Goal: Check status: Check status

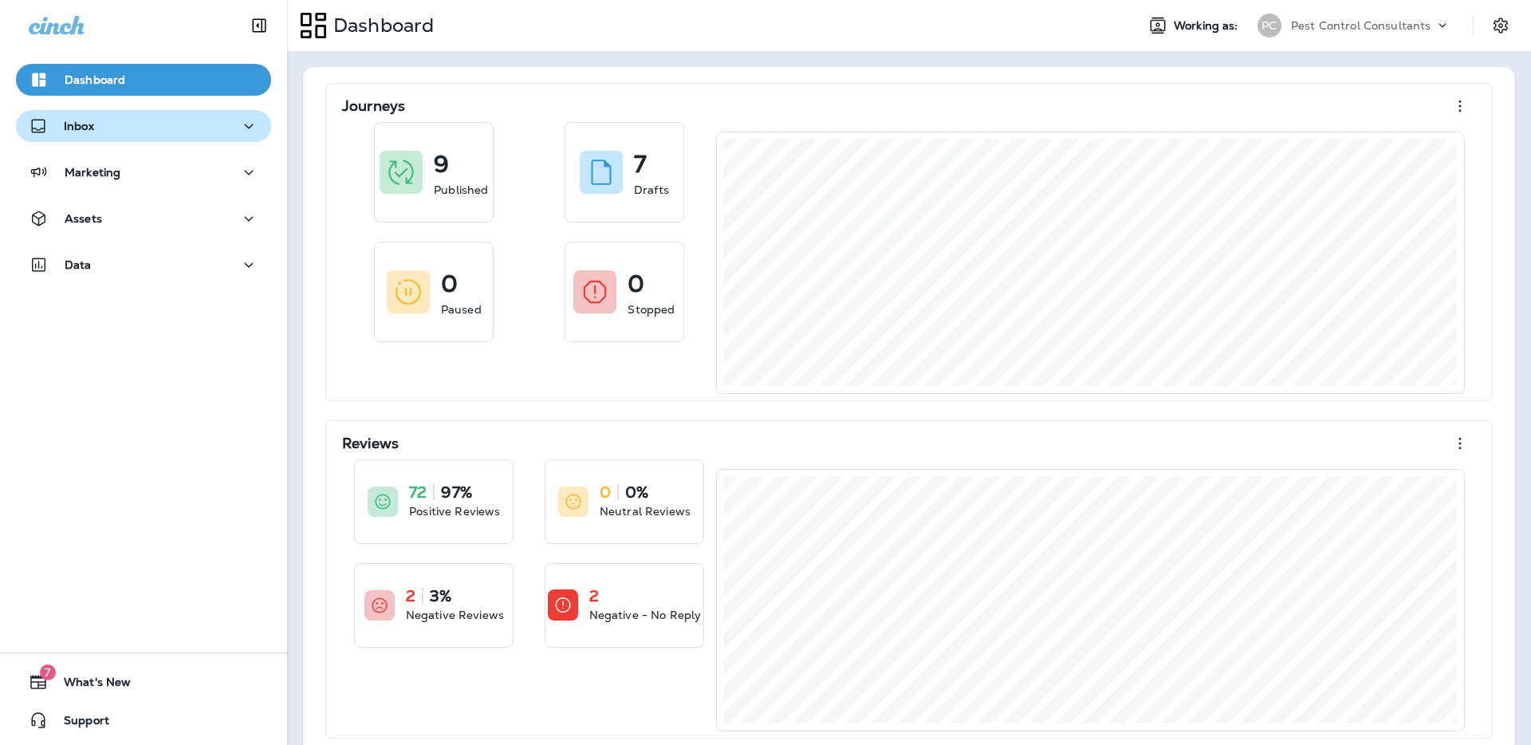
click at [199, 130] on div "Inbox" at bounding box center [144, 126] width 230 height 20
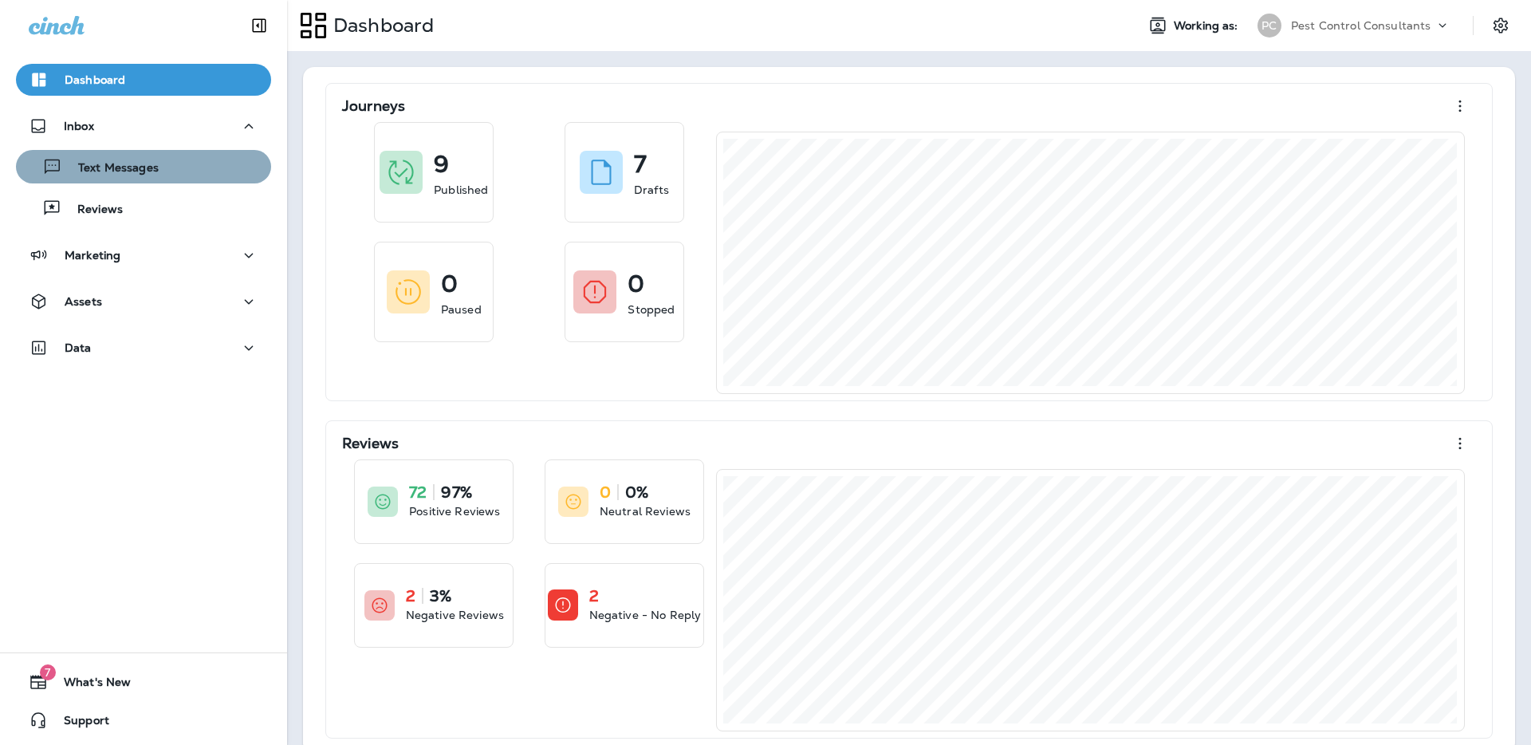
click at [194, 173] on div "Text Messages" at bounding box center [143, 167] width 242 height 24
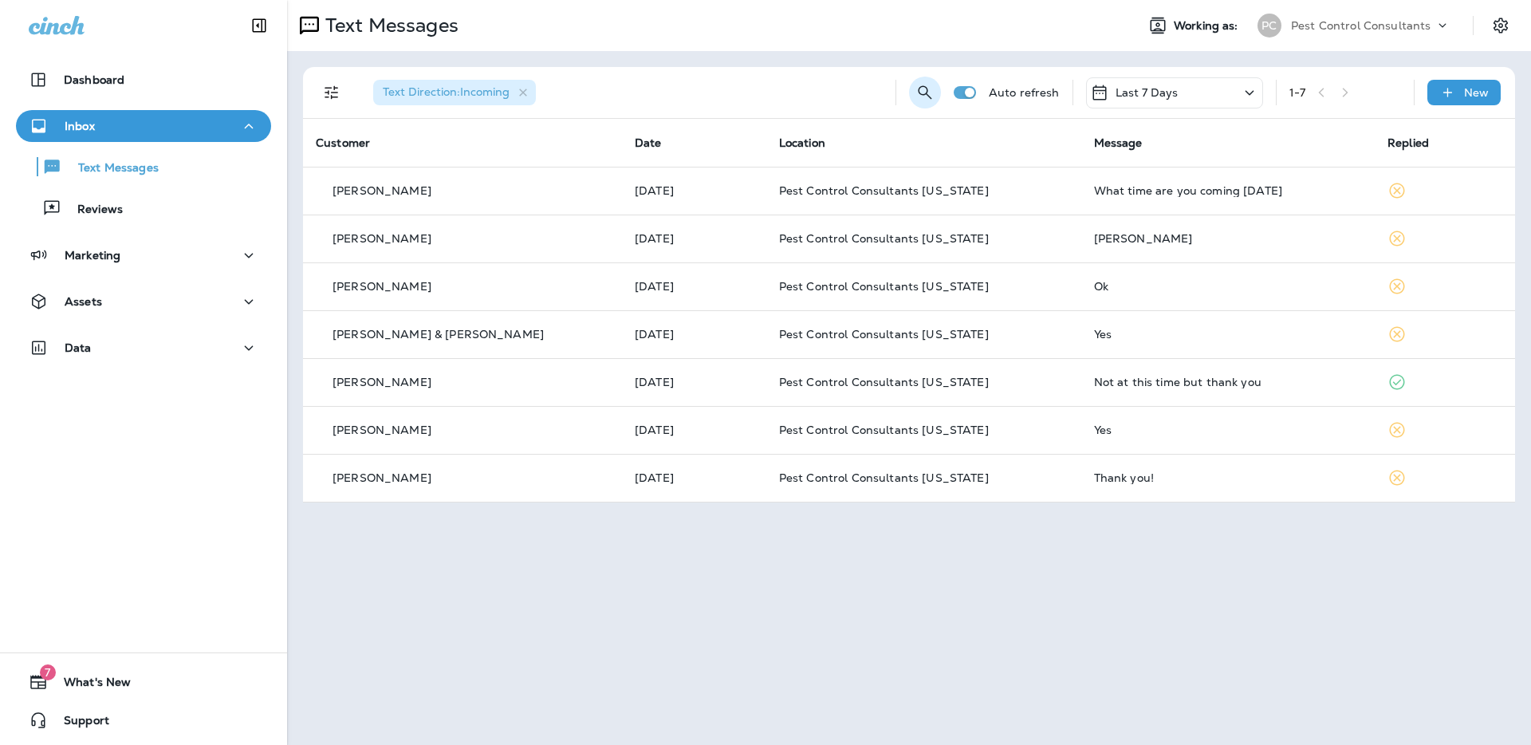
click at [929, 96] on icon "Search Messages" at bounding box center [924, 92] width 19 height 19
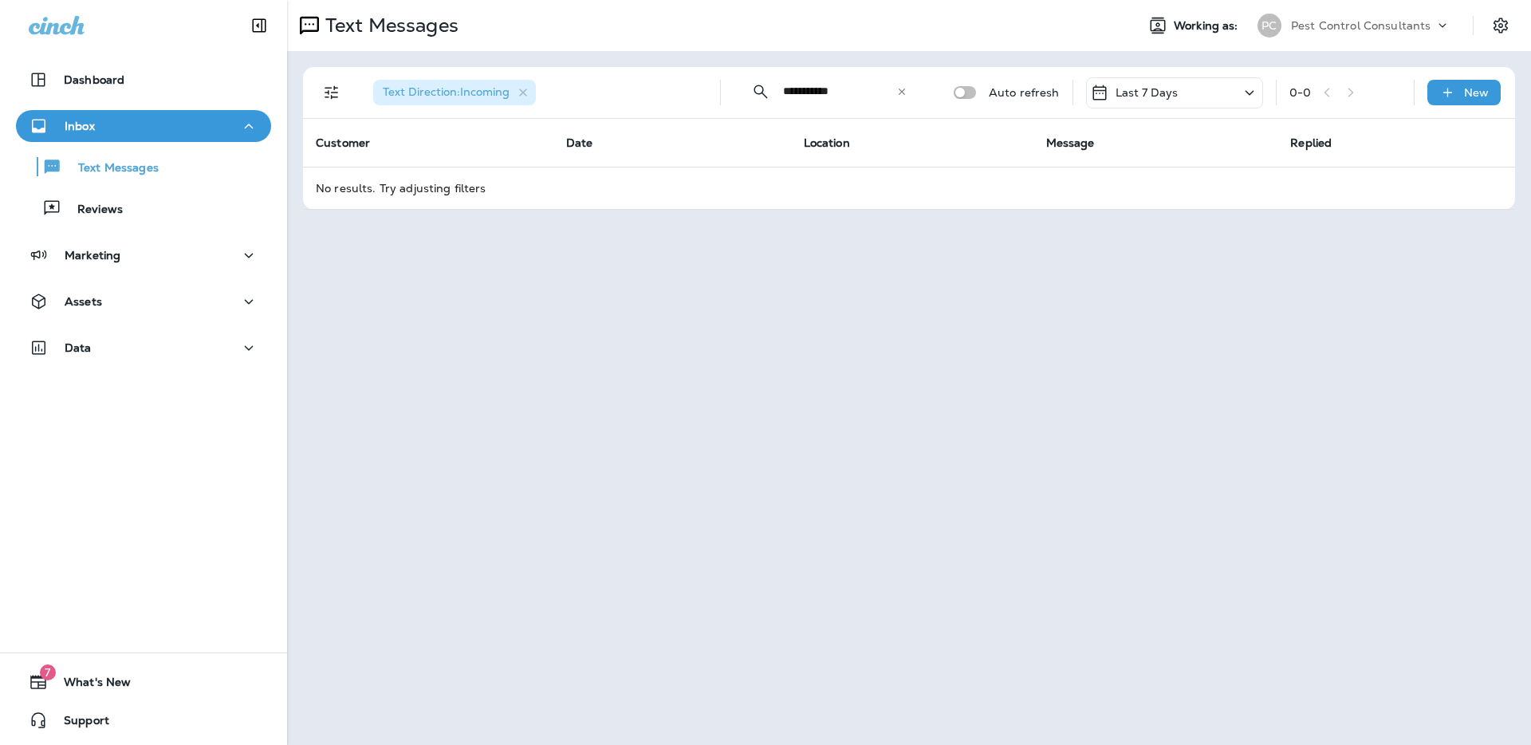
type input "**********"
click at [905, 93] on icon at bounding box center [901, 91] width 6 height 6
click at [851, 92] on input "text" at bounding box center [854, 91] width 142 height 42
type input "**********"
click at [96, 128] on div "Inbox" at bounding box center [144, 126] width 230 height 20
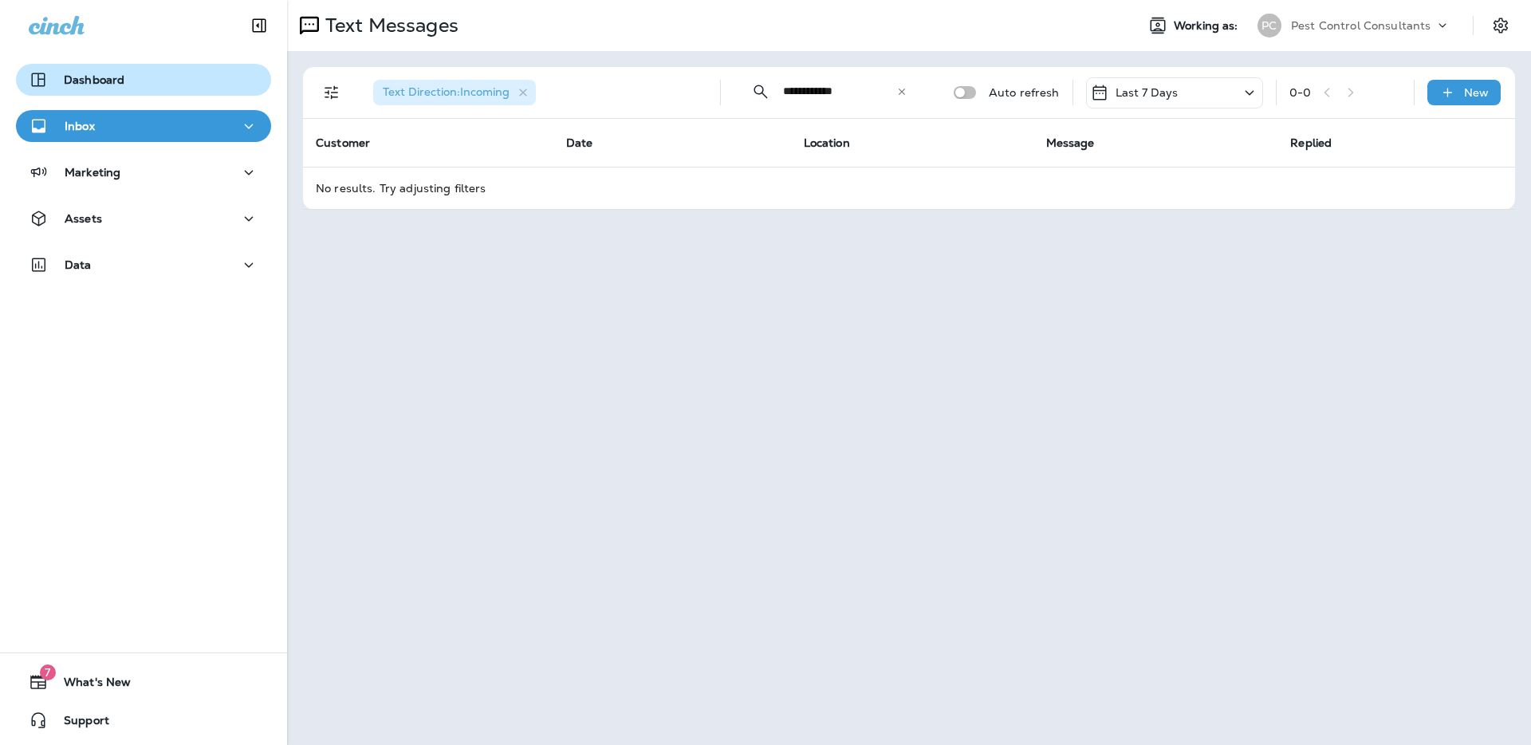
click at [102, 85] on p "Dashboard" at bounding box center [94, 79] width 61 height 13
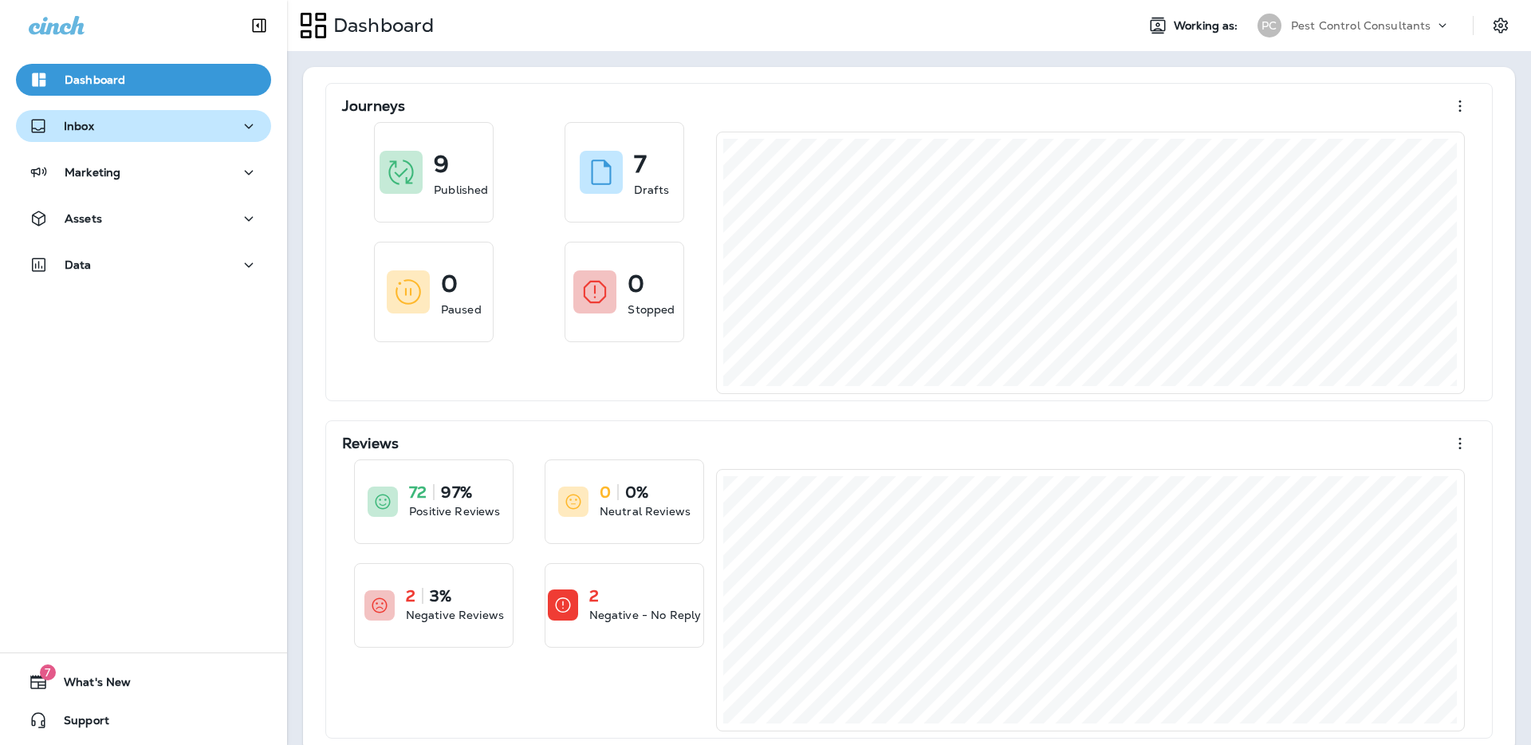
click at [111, 133] on div "Inbox" at bounding box center [144, 126] width 230 height 20
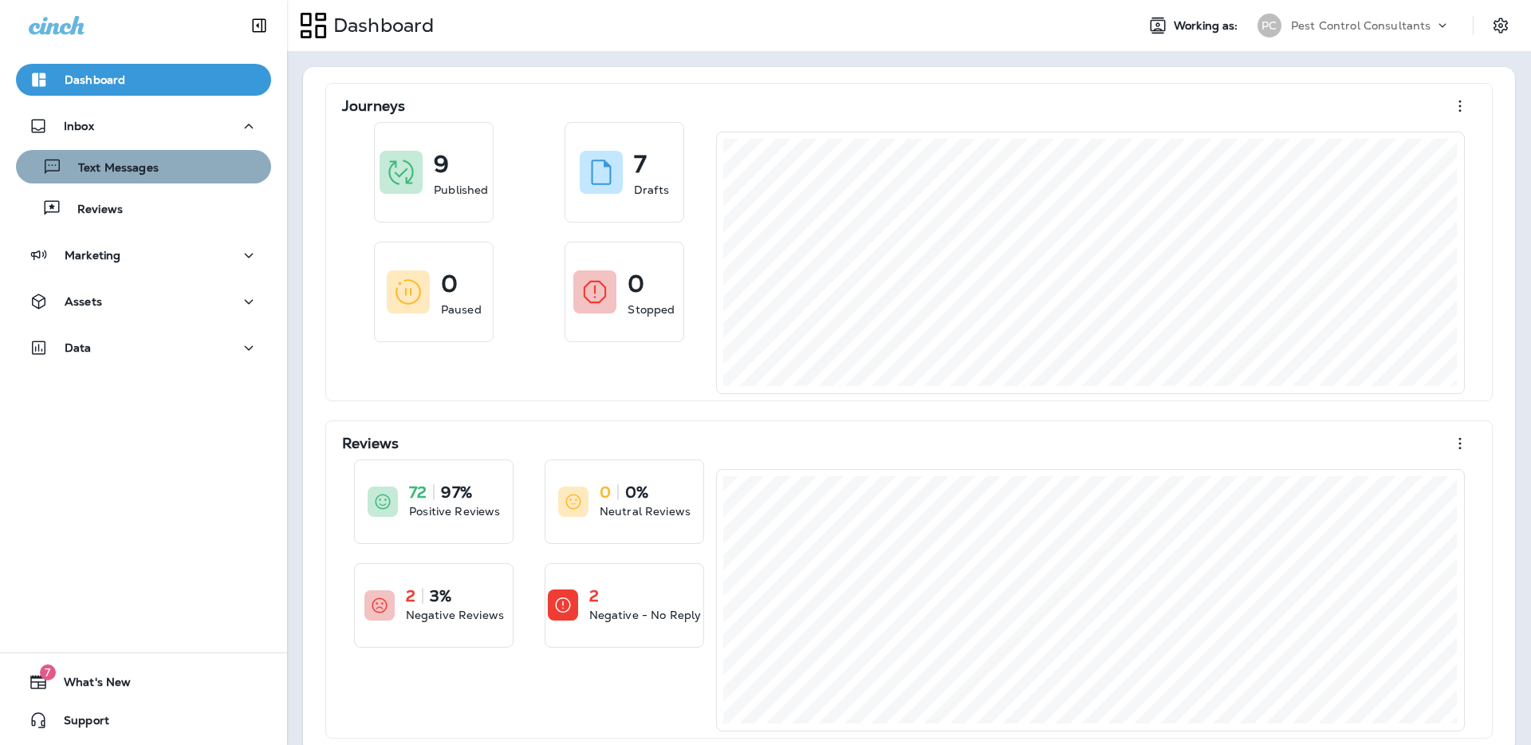
click at [175, 173] on div "Text Messages" at bounding box center [143, 167] width 242 height 24
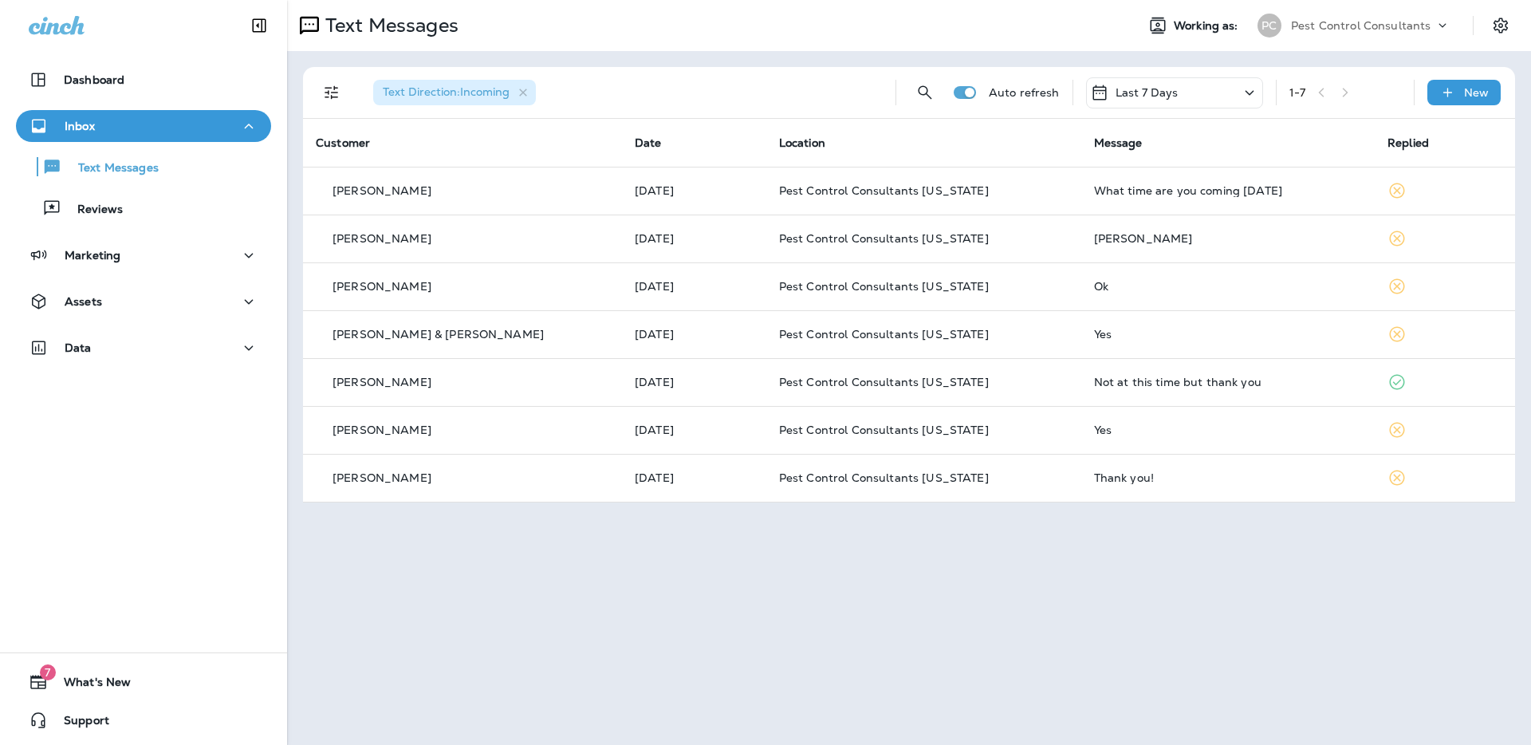
click at [1205, 96] on div "Last 7 Days" at bounding box center [1174, 92] width 177 height 31
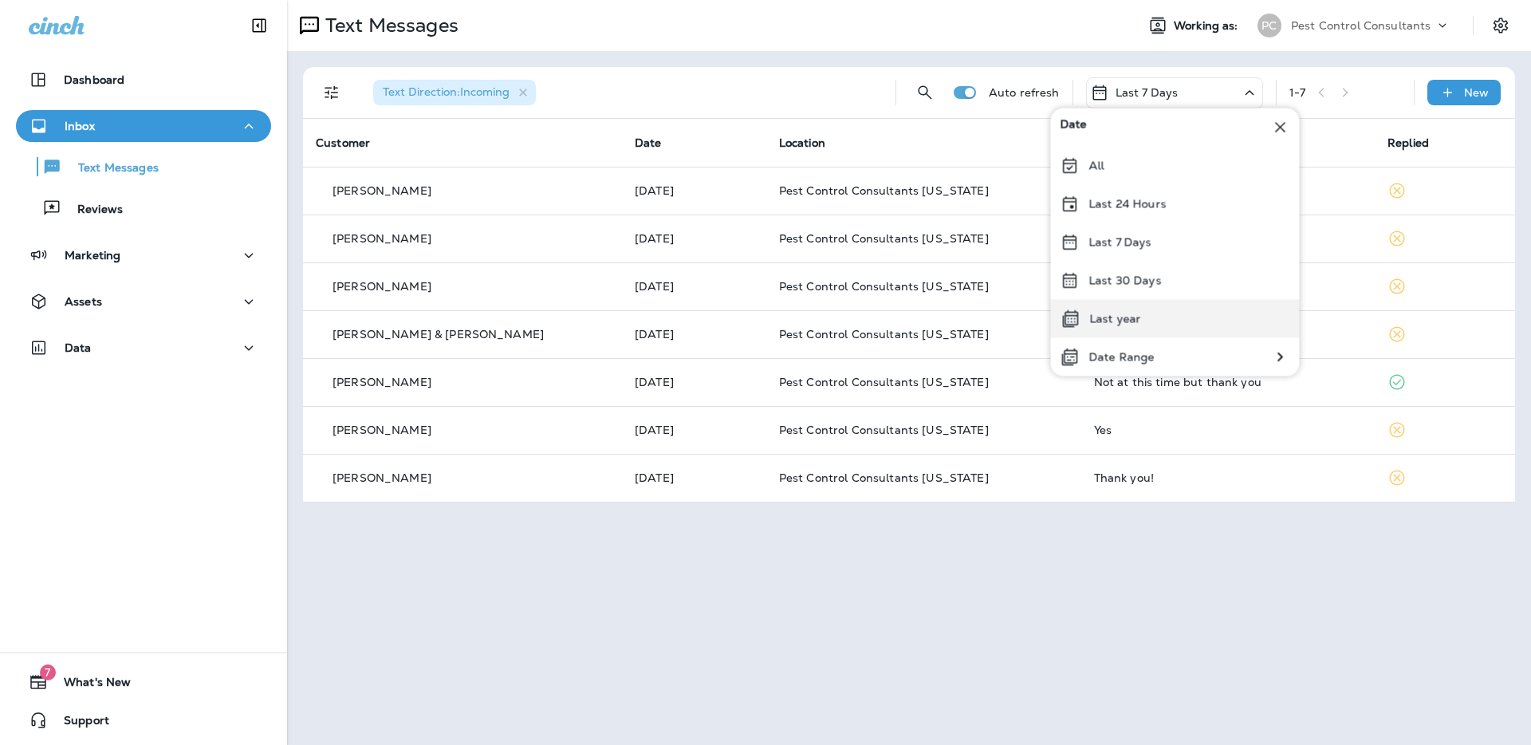
click at [1160, 323] on div "Last year" at bounding box center [1175, 319] width 249 height 38
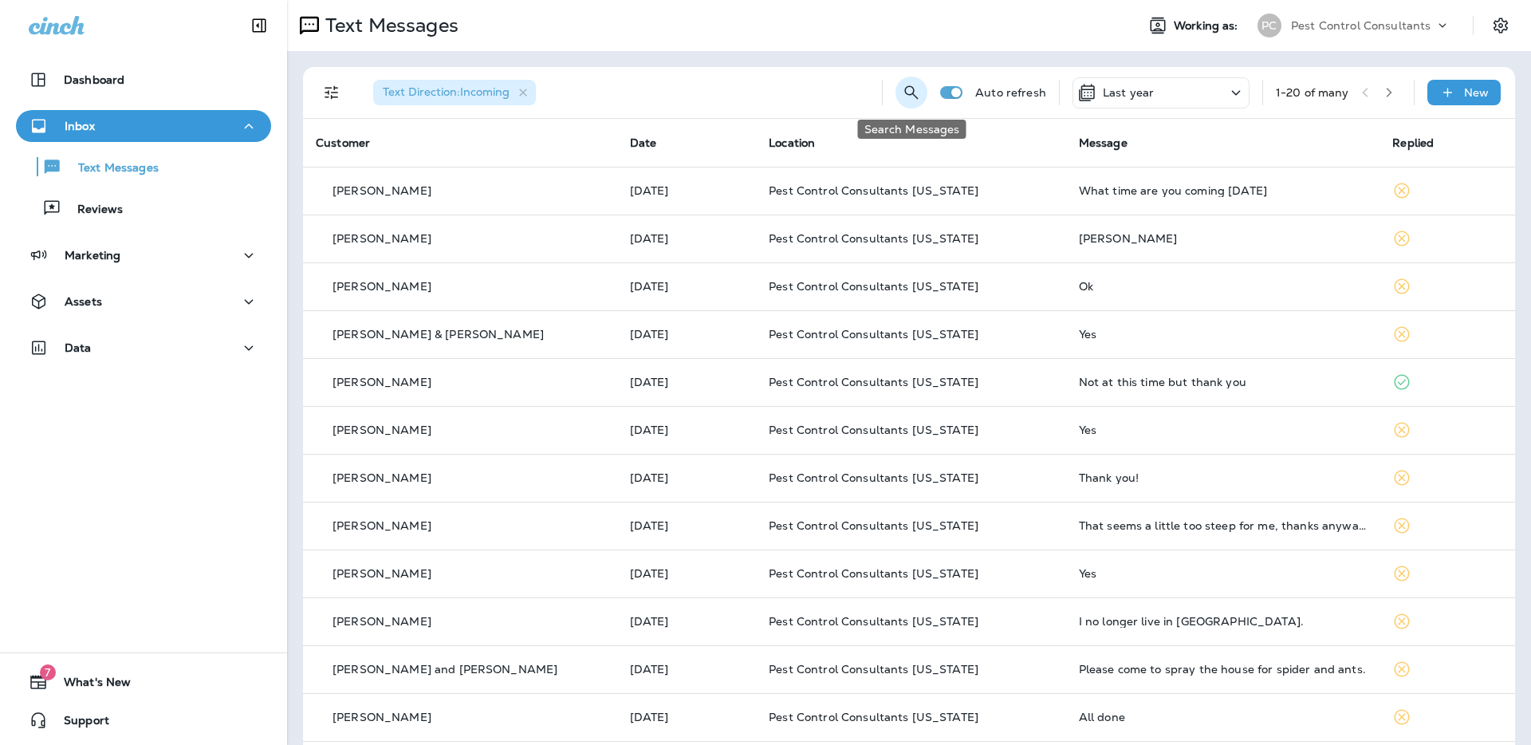
click at [913, 95] on icon "Search Messages" at bounding box center [912, 92] width 14 height 14
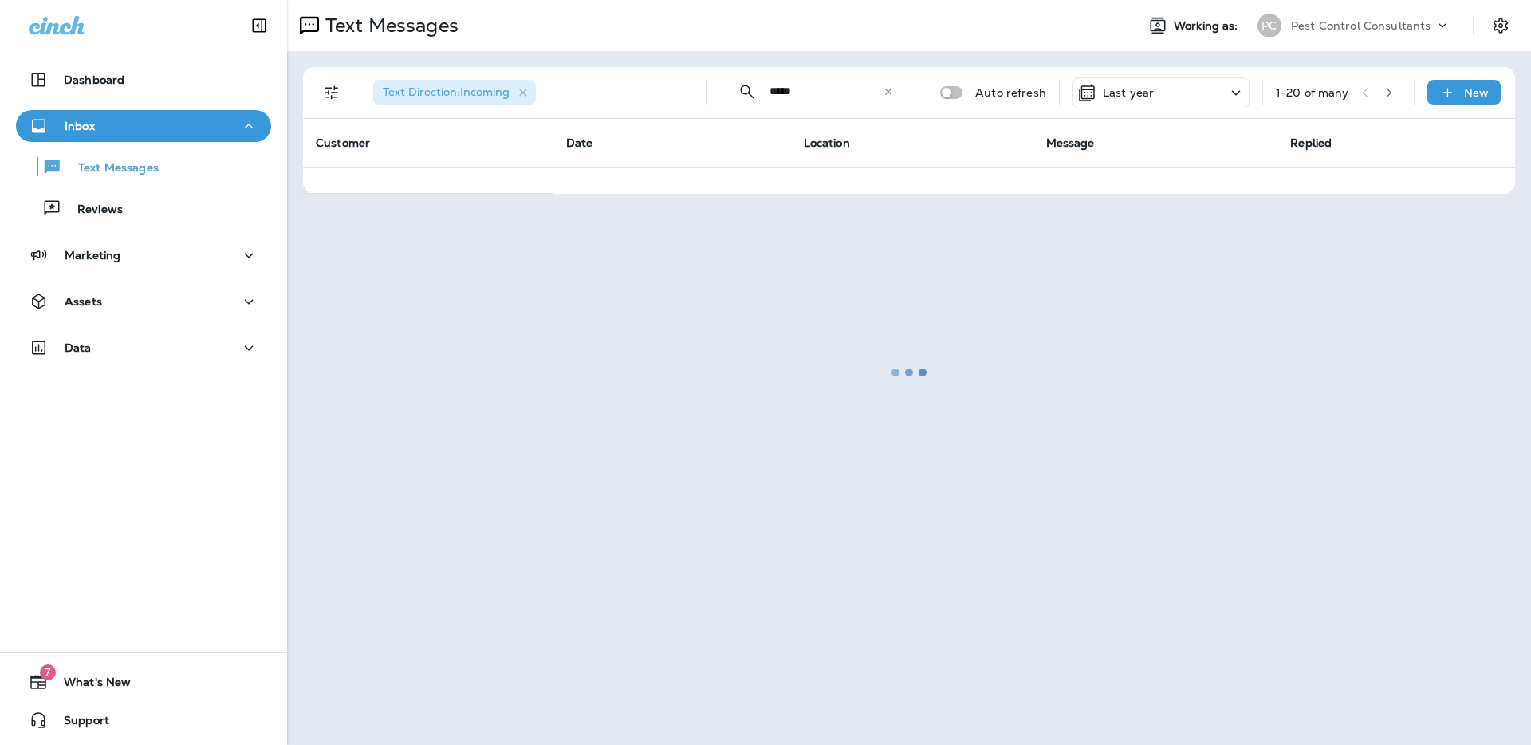
type input "*****"
click at [234, 349] on div "Data" at bounding box center [144, 348] width 230 height 20
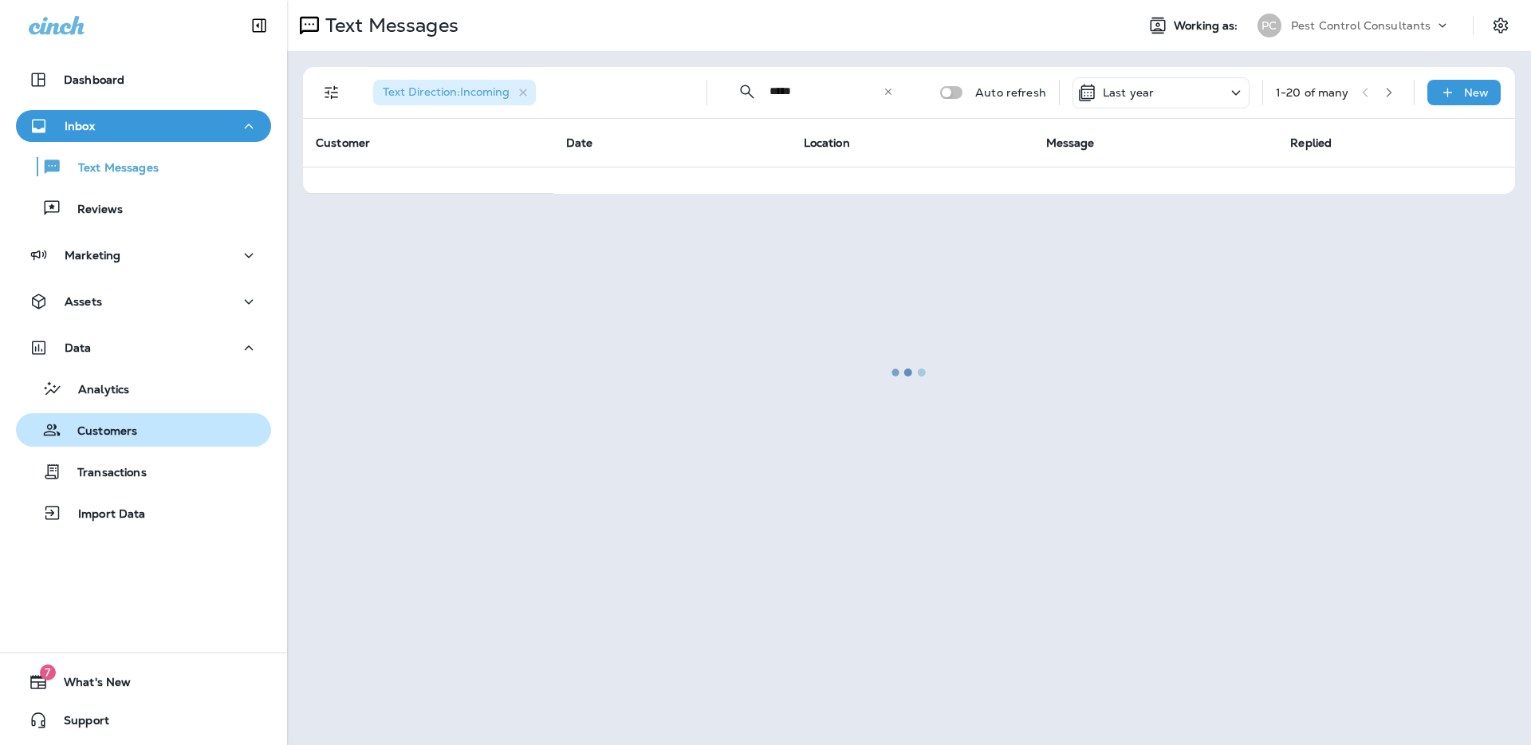
click at [186, 427] on div "Customers" at bounding box center [143, 430] width 242 height 24
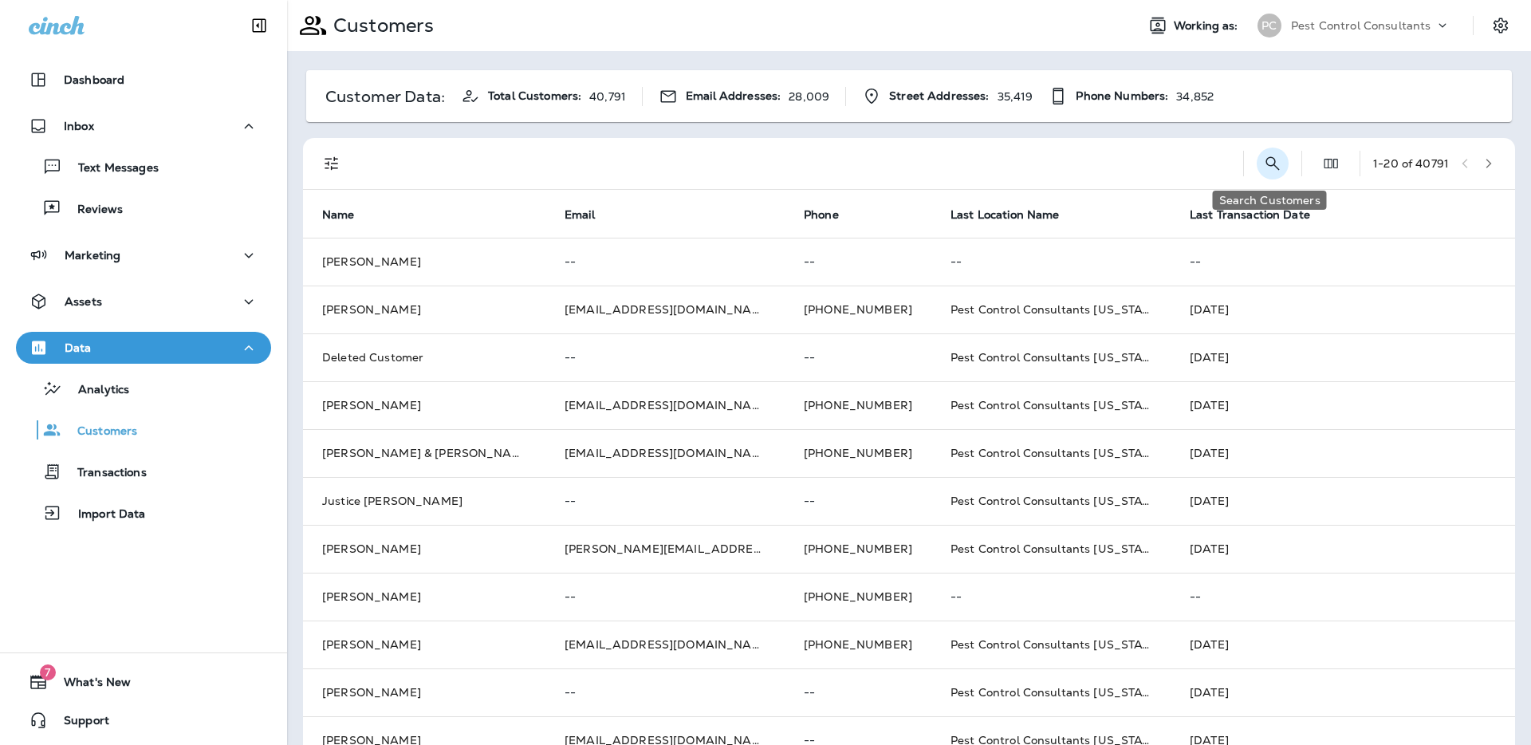
click at [1263, 167] on icon "Search Customers" at bounding box center [1272, 163] width 19 height 19
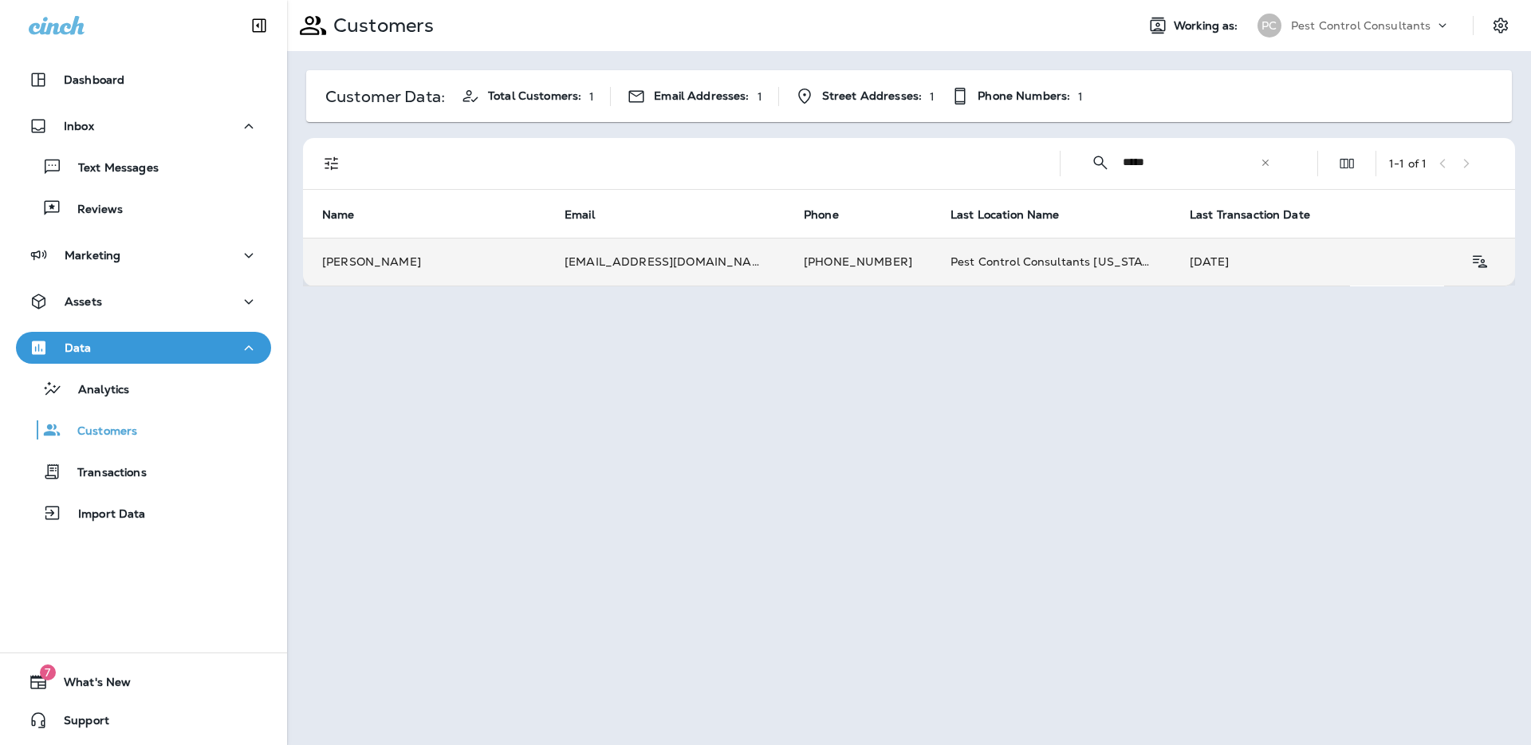
type input "*****"
click at [365, 267] on td "[PERSON_NAME]" at bounding box center [424, 262] width 242 height 48
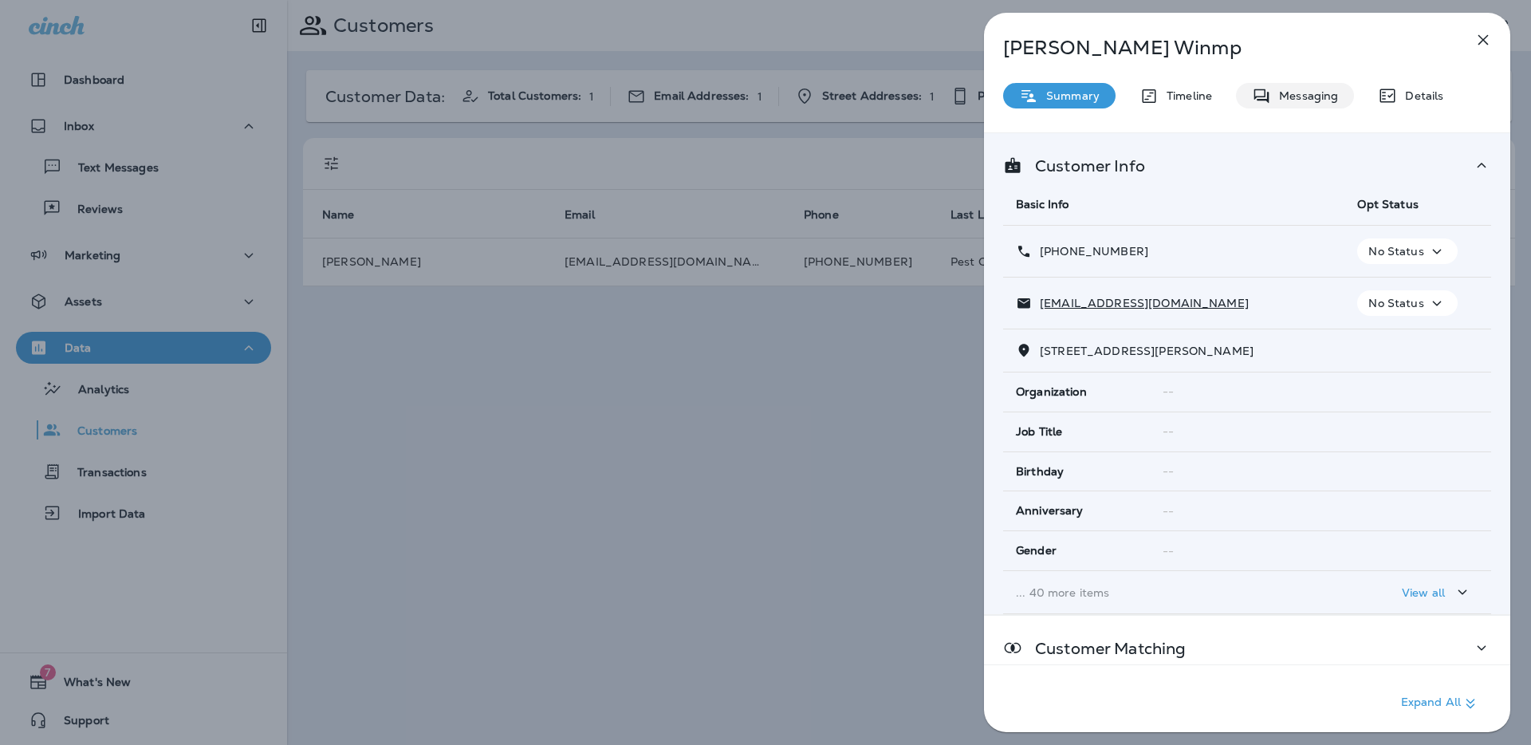
click at [1307, 99] on p "Messaging" at bounding box center [1304, 95] width 67 height 13
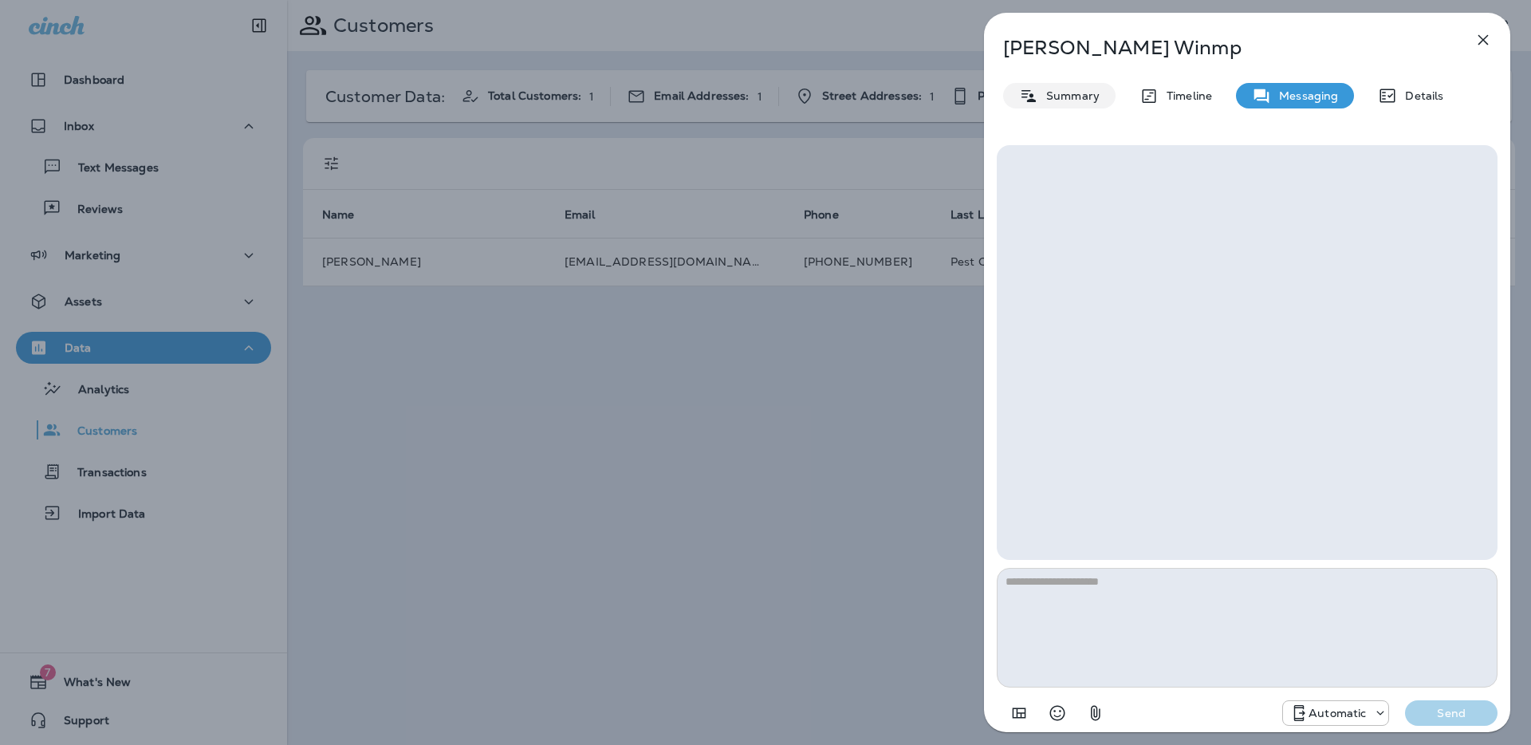
click at [1070, 97] on p "Summary" at bounding box center [1068, 95] width 61 height 13
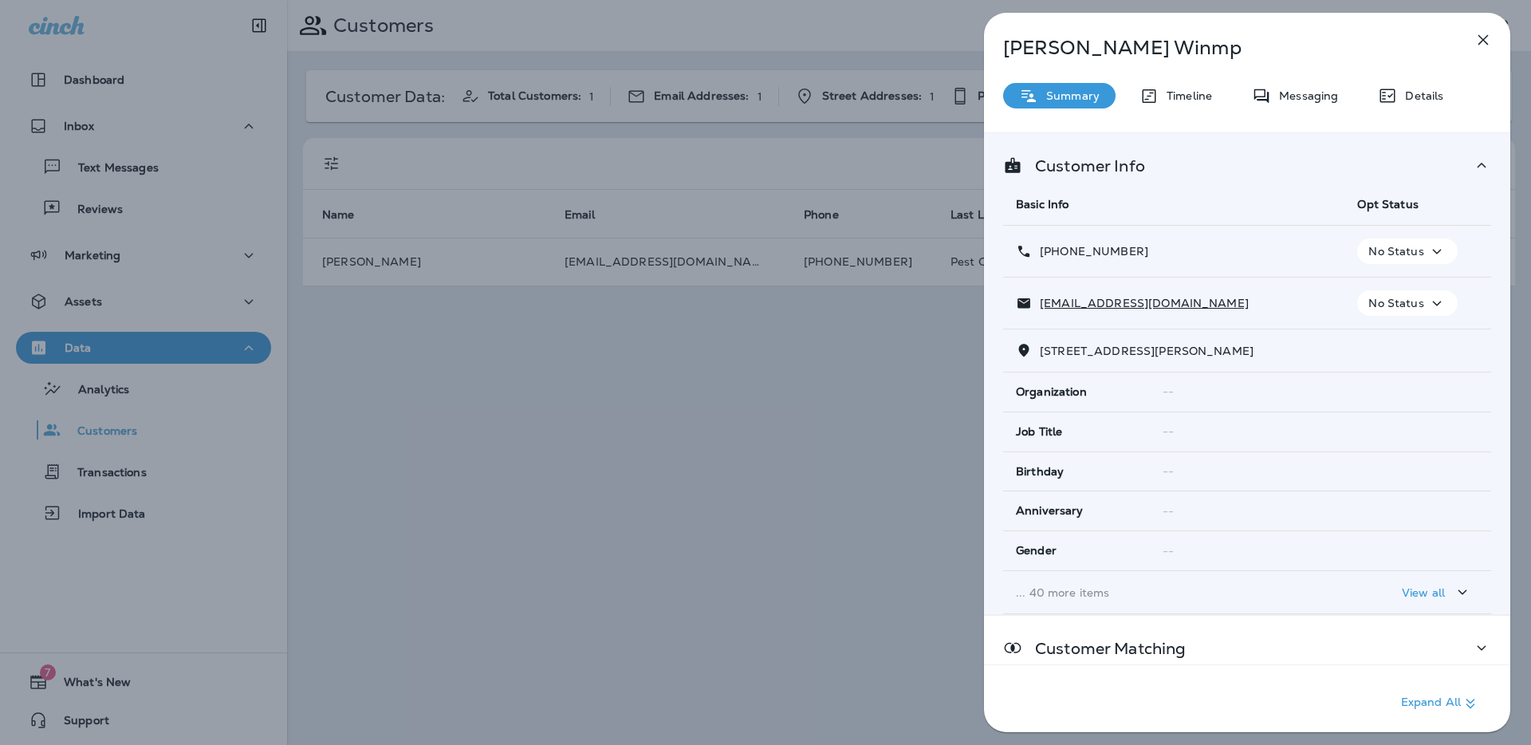
click at [1433, 253] on icon "button" at bounding box center [1436, 252] width 19 height 20
click at [1330, 216] on th "Basic Info" at bounding box center [1173, 204] width 341 height 42
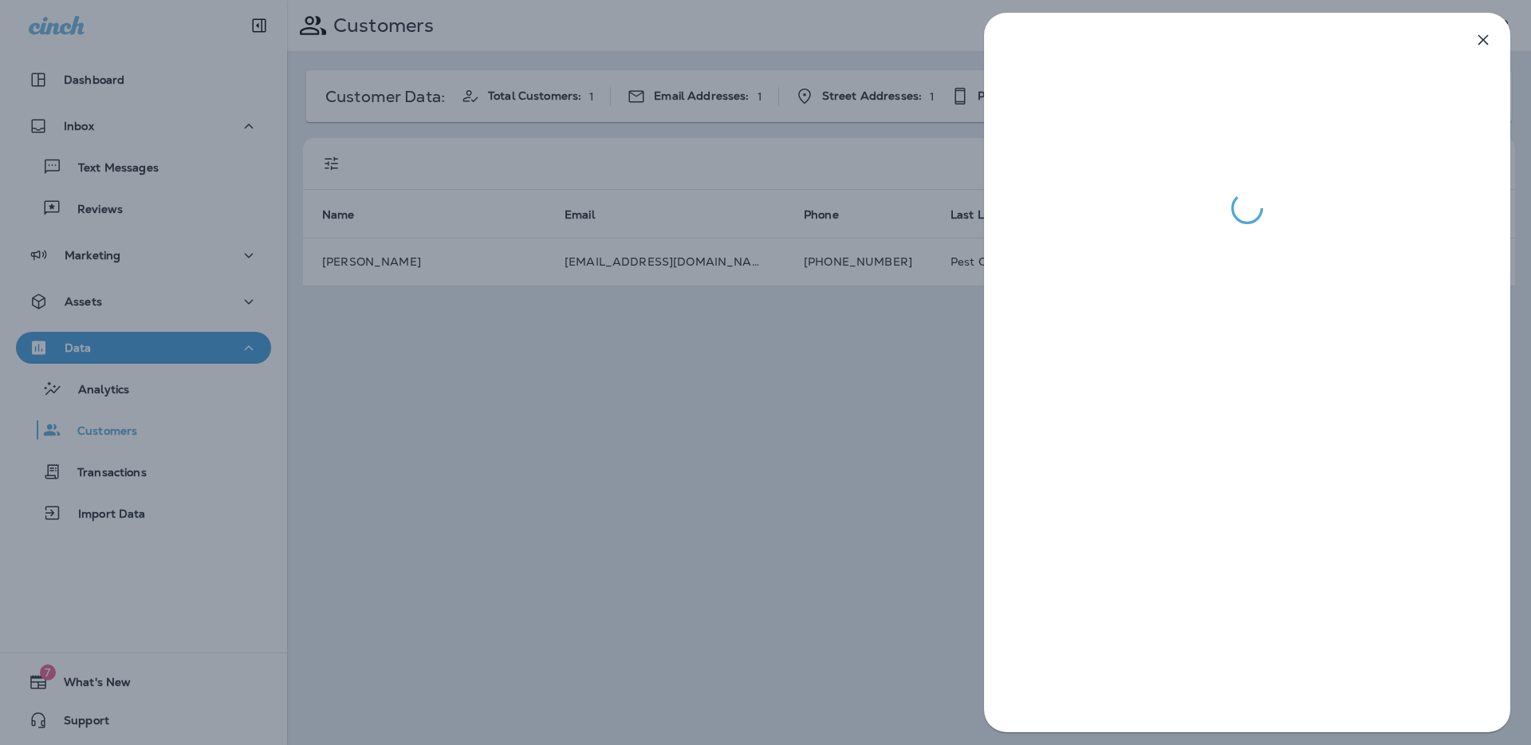
click at [883, 488] on div at bounding box center [765, 372] width 1531 height 745
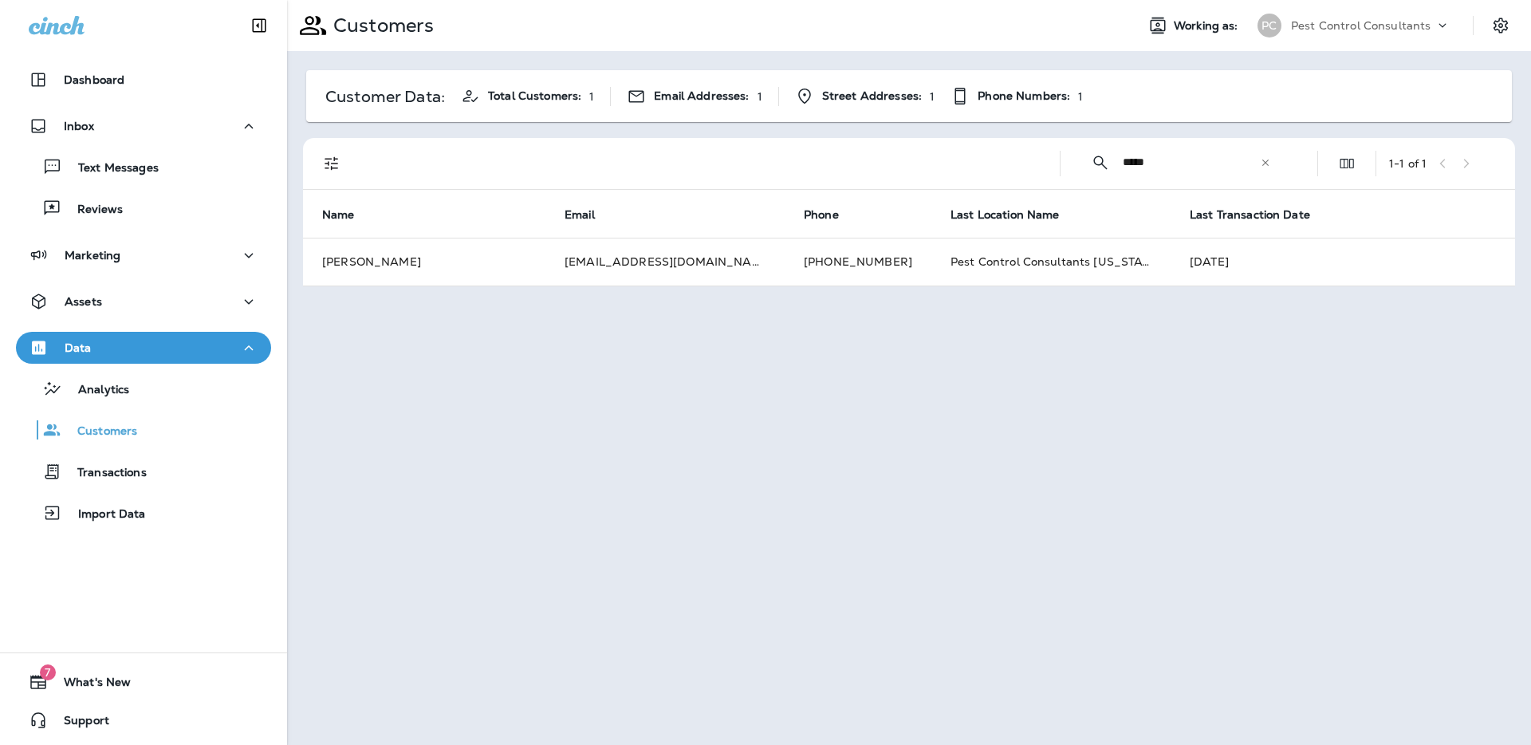
click at [1262, 163] on icon at bounding box center [1265, 162] width 11 height 11
click at [1205, 163] on input "text" at bounding box center [1206, 162] width 166 height 42
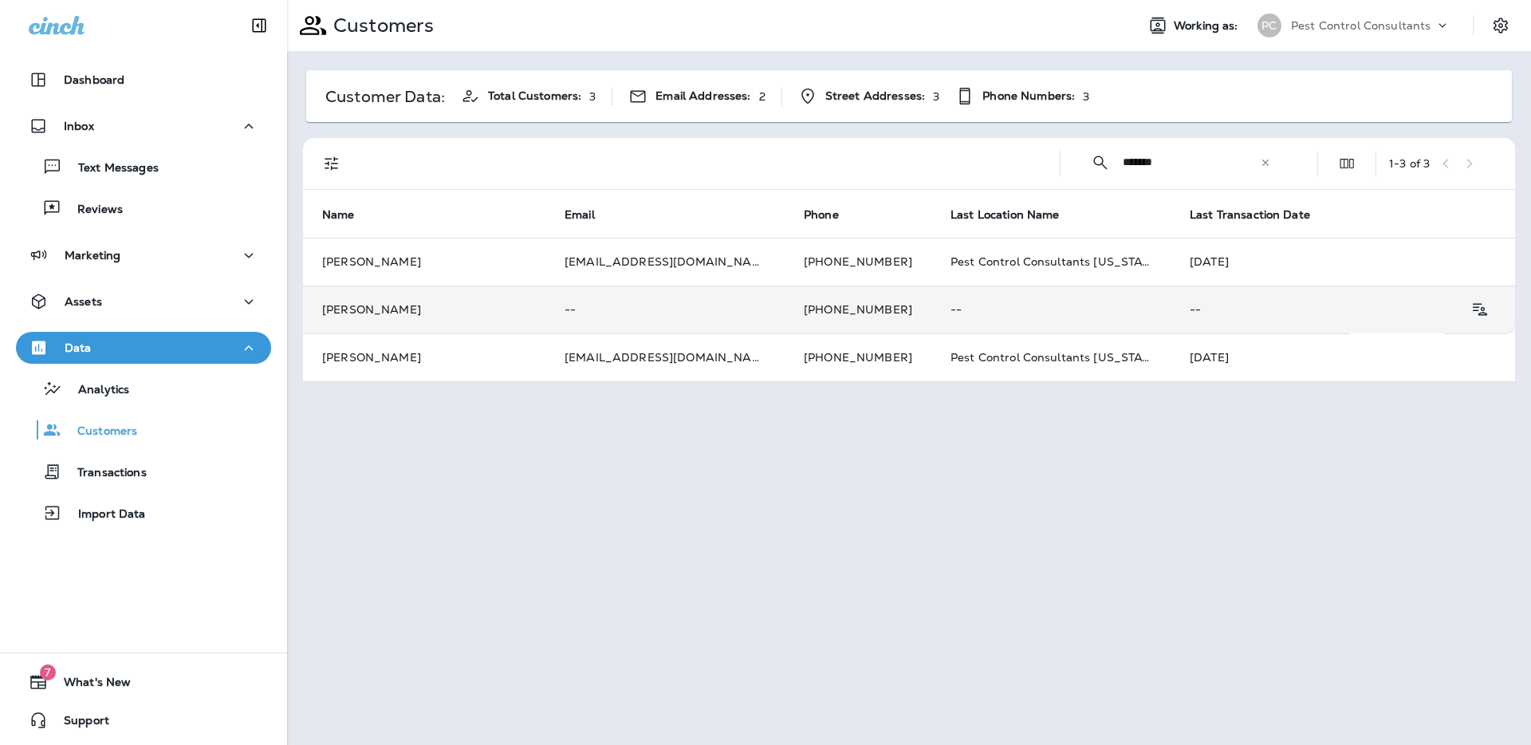
type input "*******"
click at [373, 308] on td "[PERSON_NAME]" at bounding box center [424, 309] width 242 height 48
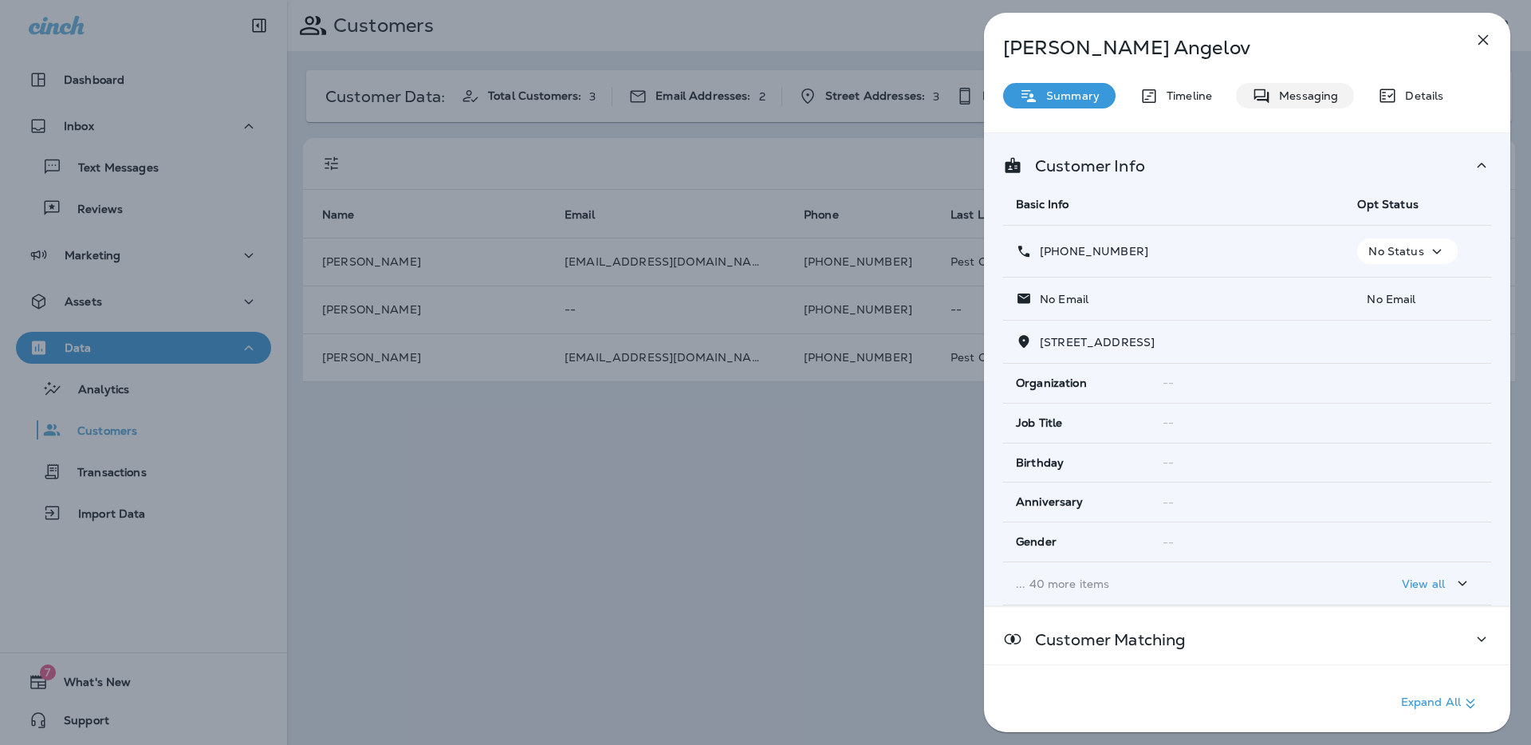
click at [1278, 96] on p "Messaging" at bounding box center [1304, 95] width 67 height 13
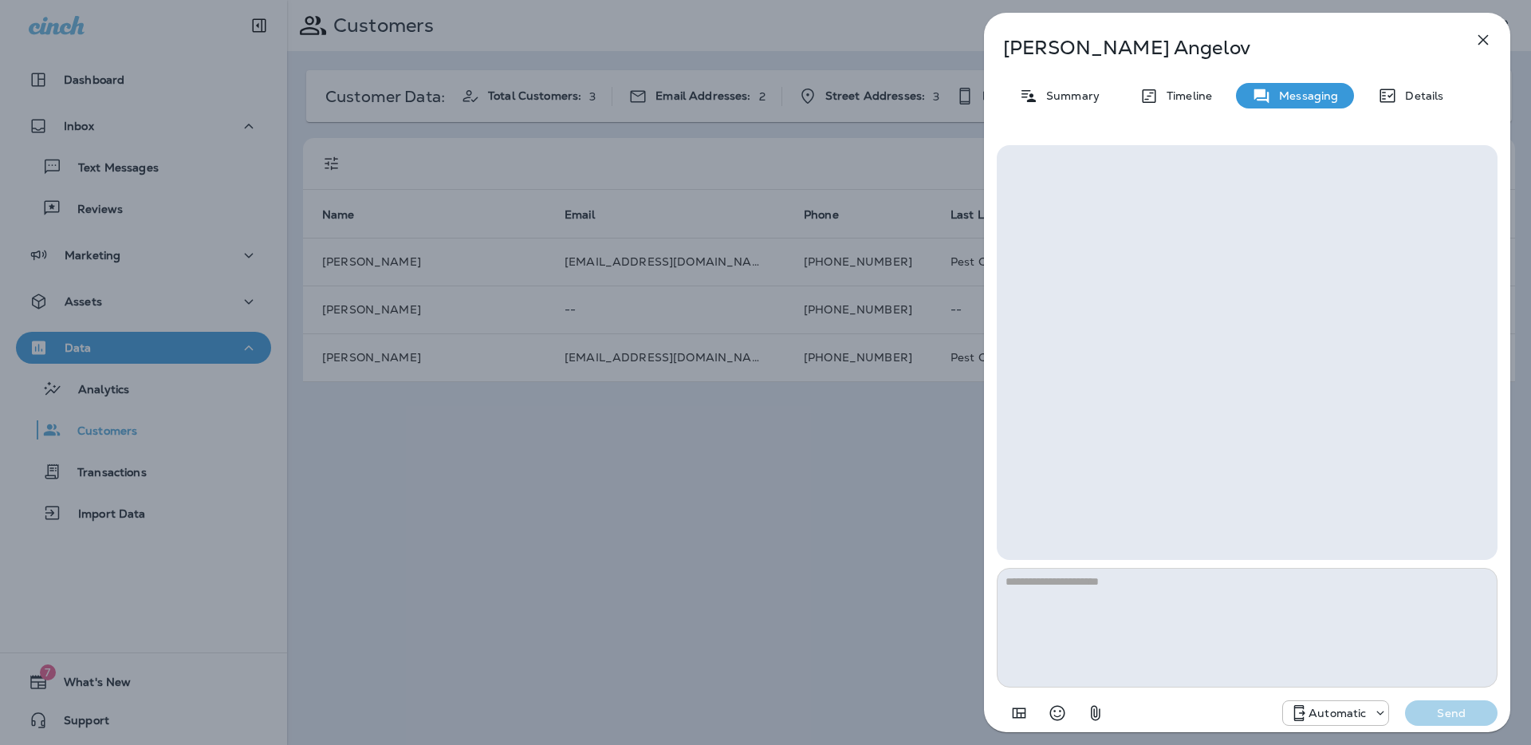
click at [1479, 45] on icon "button" at bounding box center [1482, 39] width 19 height 19
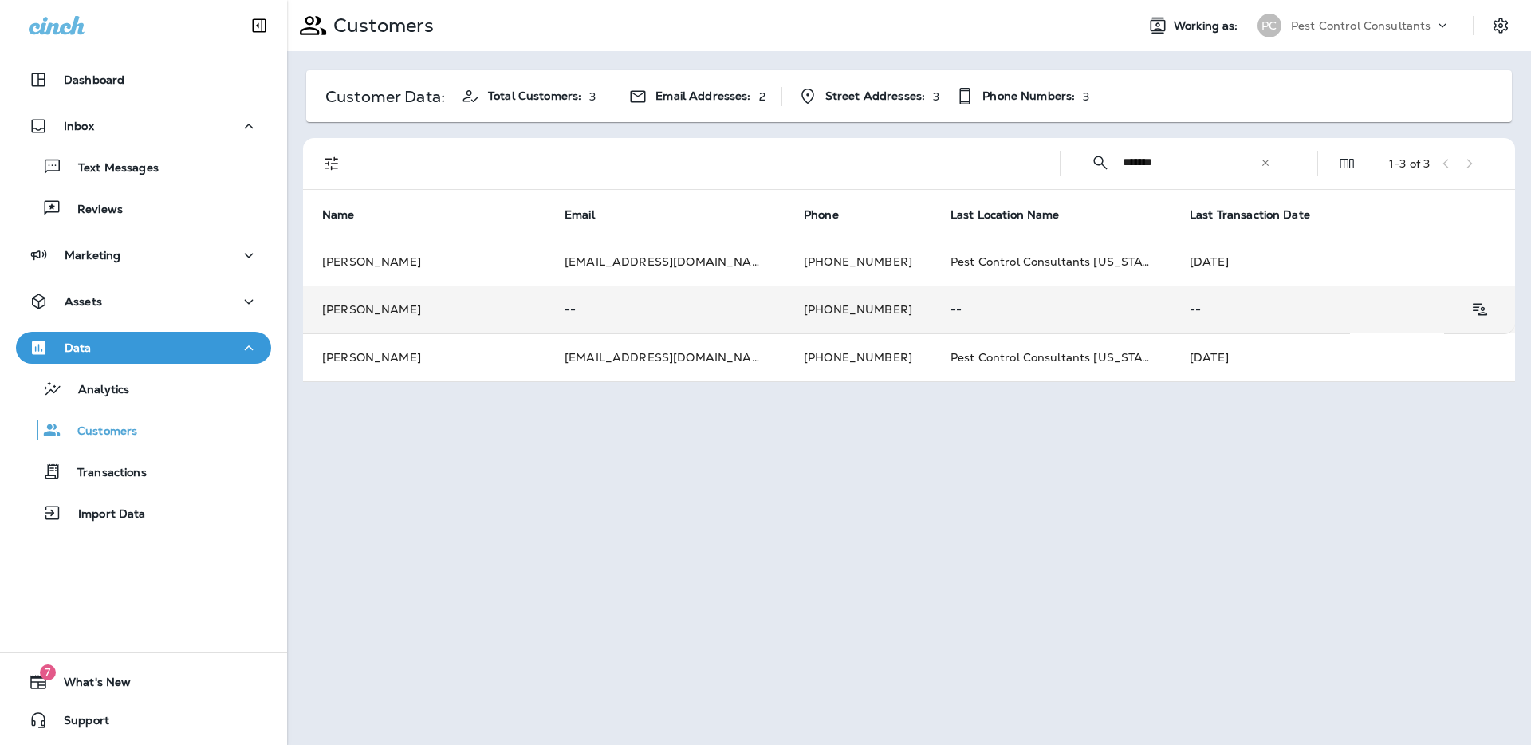
click at [379, 312] on td "[PERSON_NAME]" at bounding box center [424, 309] width 242 height 48
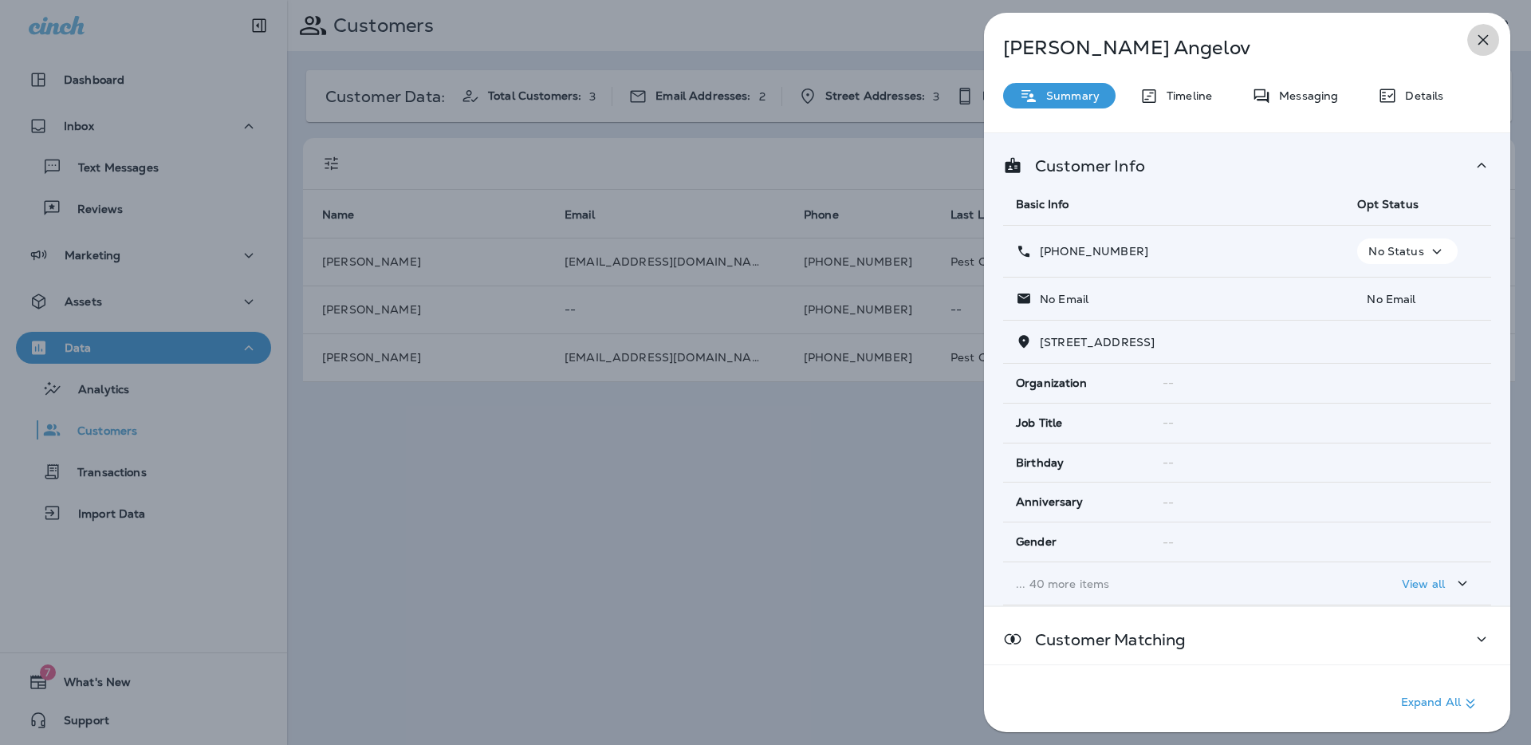
click at [1488, 41] on icon "button" at bounding box center [1482, 39] width 19 height 19
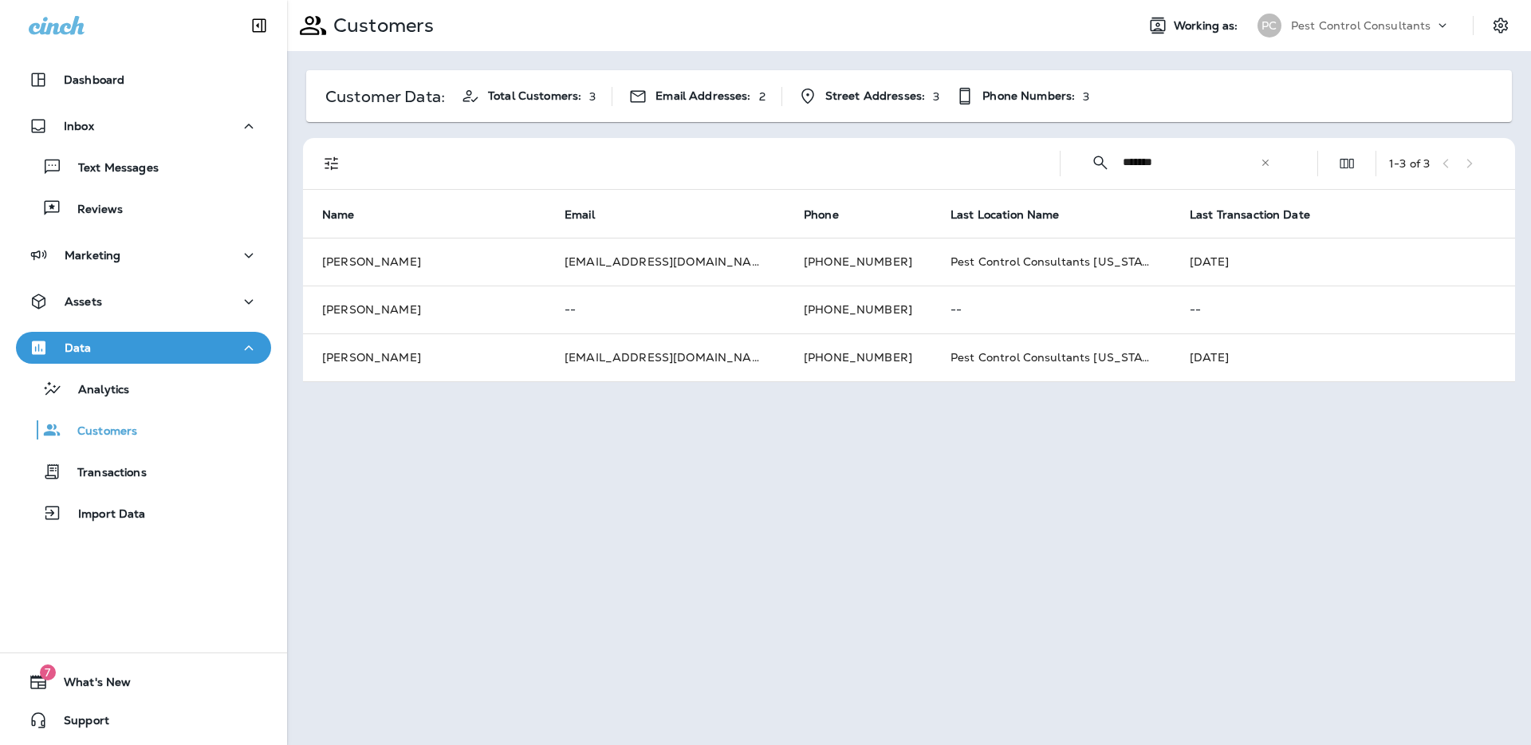
click at [1269, 164] on icon at bounding box center [1265, 162] width 11 height 11
click at [1183, 165] on input "text" at bounding box center [1206, 162] width 166 height 42
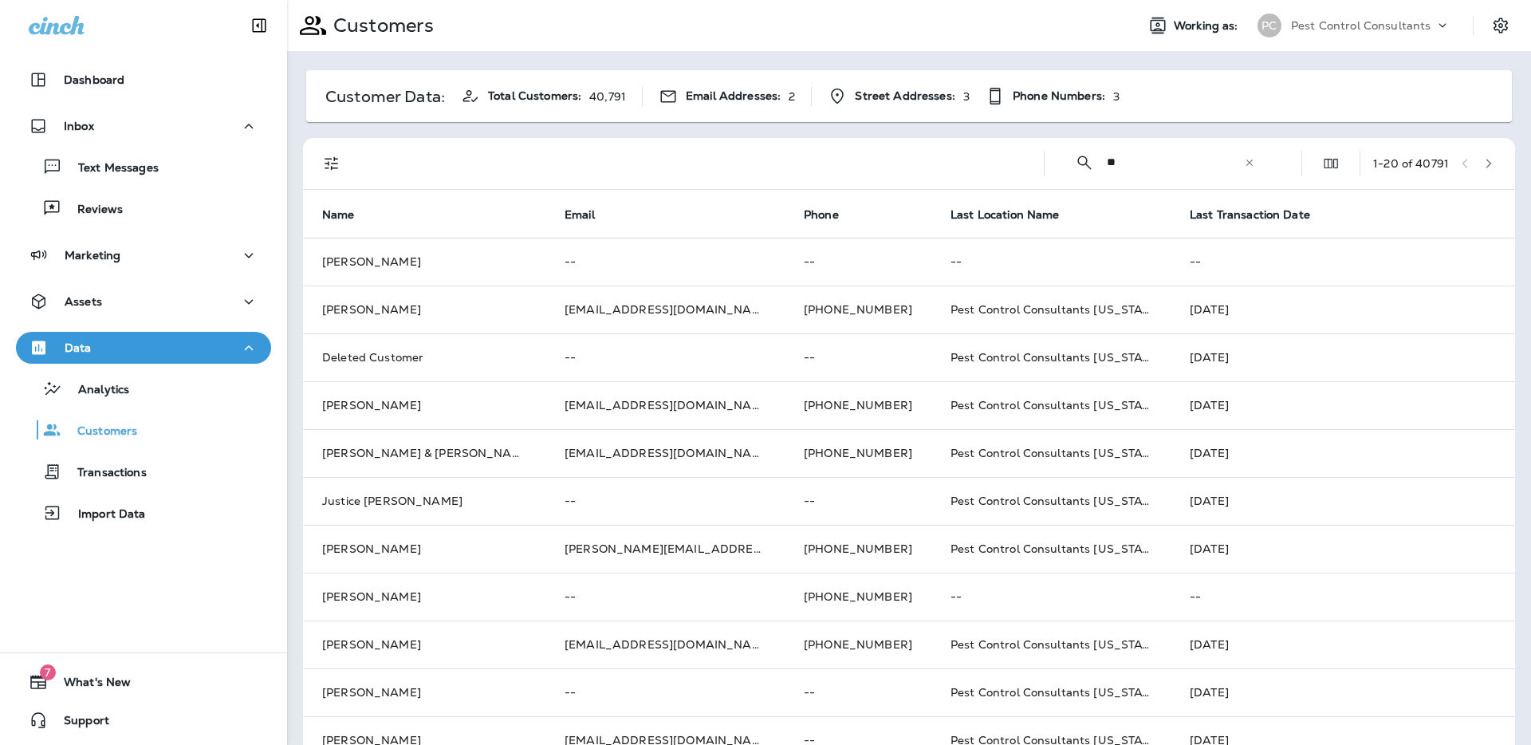
type input "*"
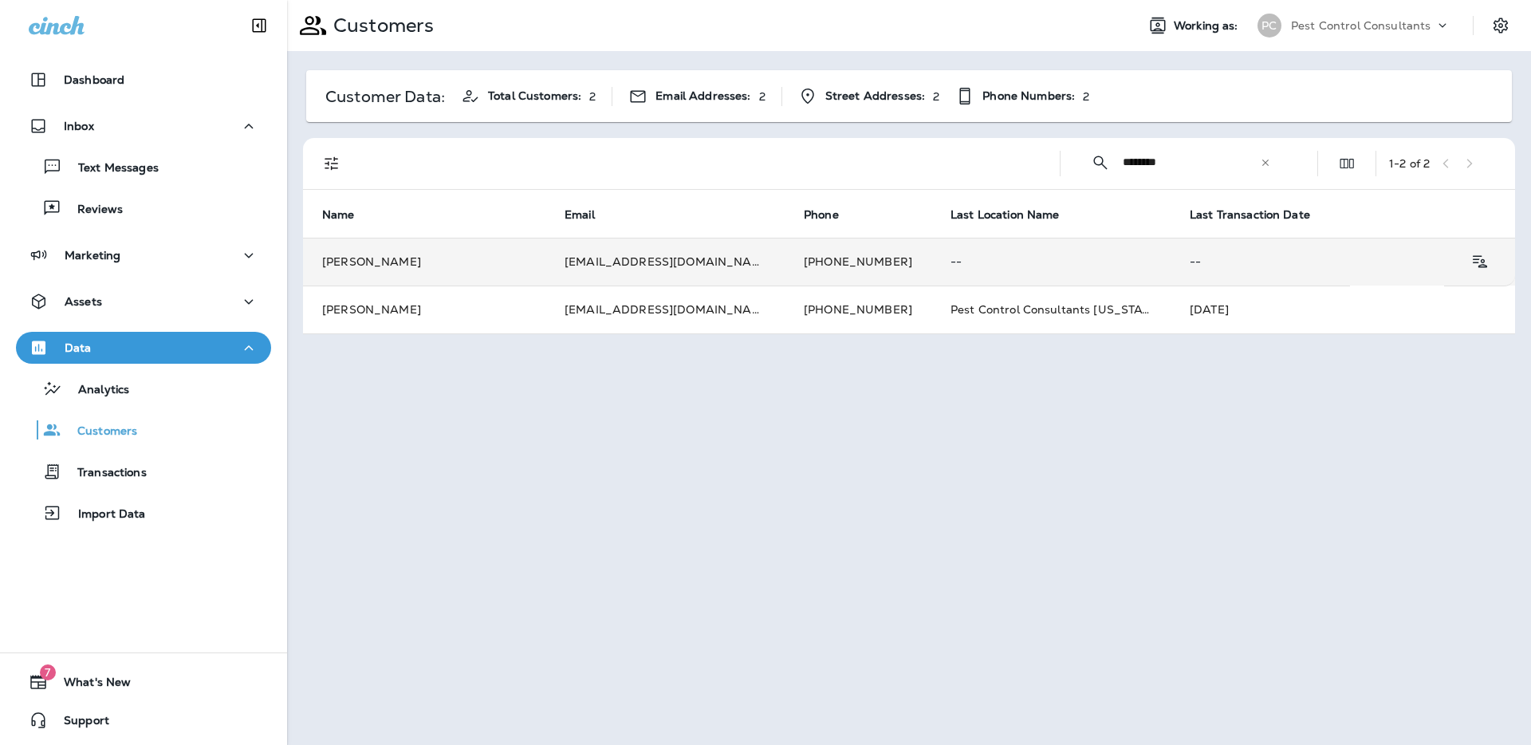
type input "********"
click at [350, 263] on td "[PERSON_NAME]" at bounding box center [424, 262] width 242 height 48
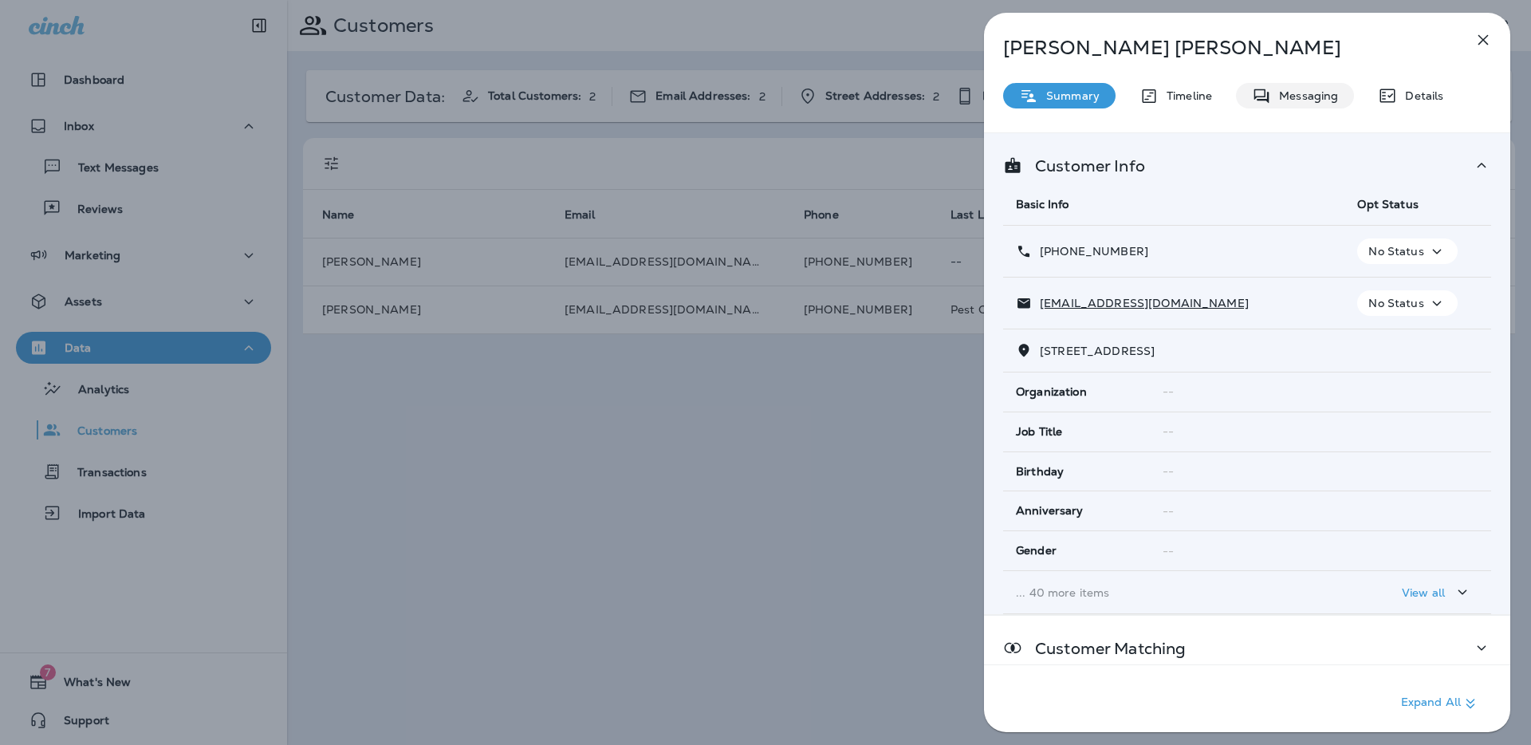
click at [1298, 92] on p "Messaging" at bounding box center [1304, 95] width 67 height 13
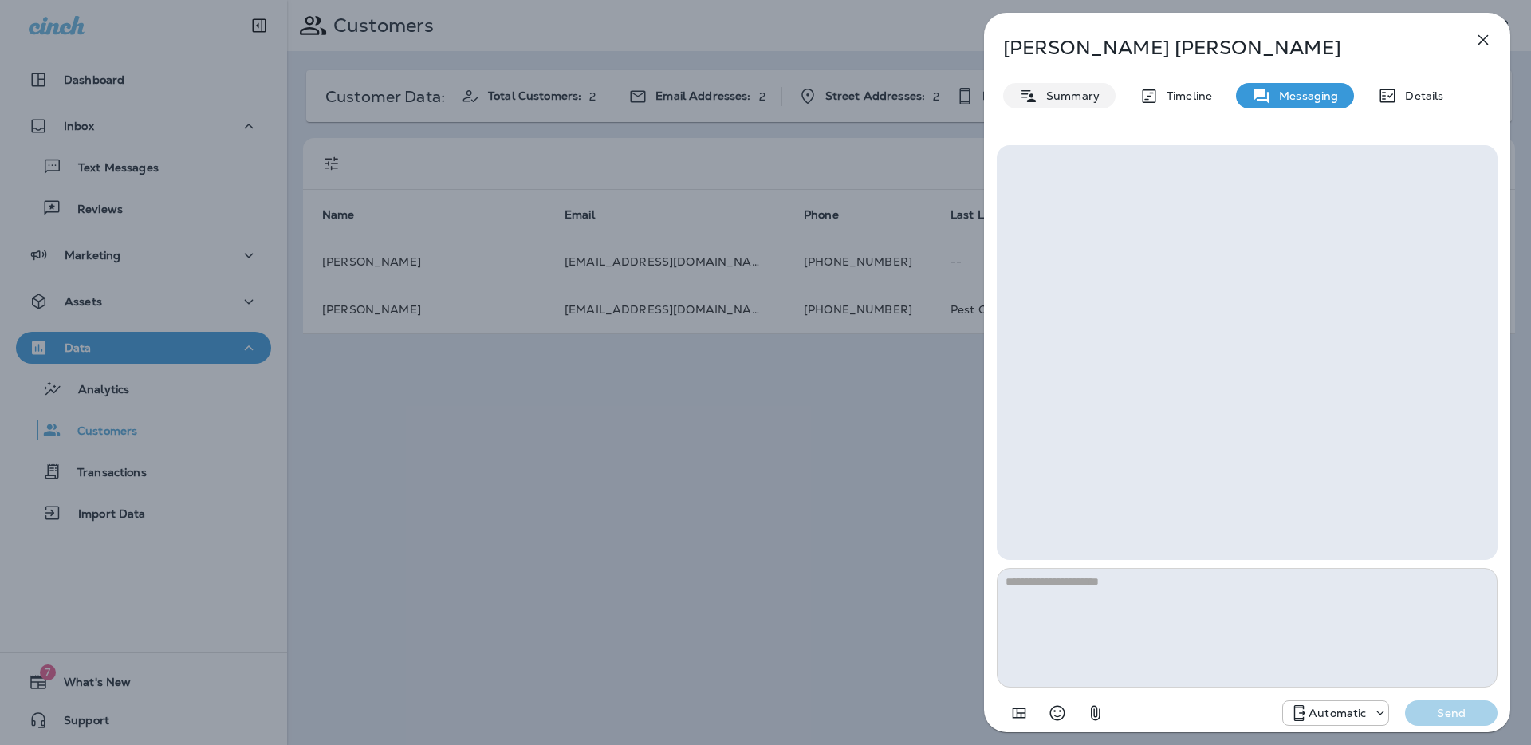
click at [1068, 96] on p "Summary" at bounding box center [1068, 95] width 61 height 13
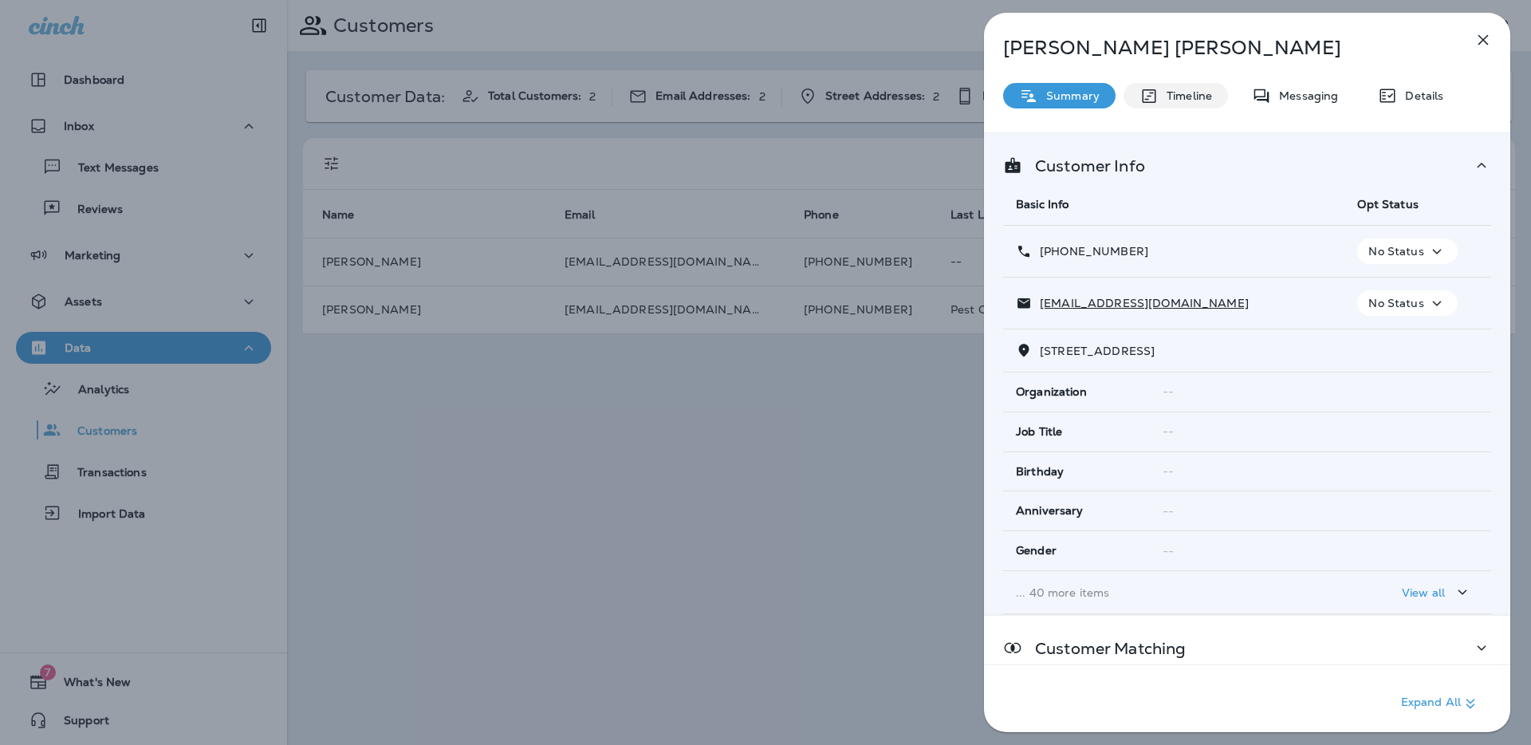
click at [1178, 96] on p "Timeline" at bounding box center [1184, 95] width 53 height 13
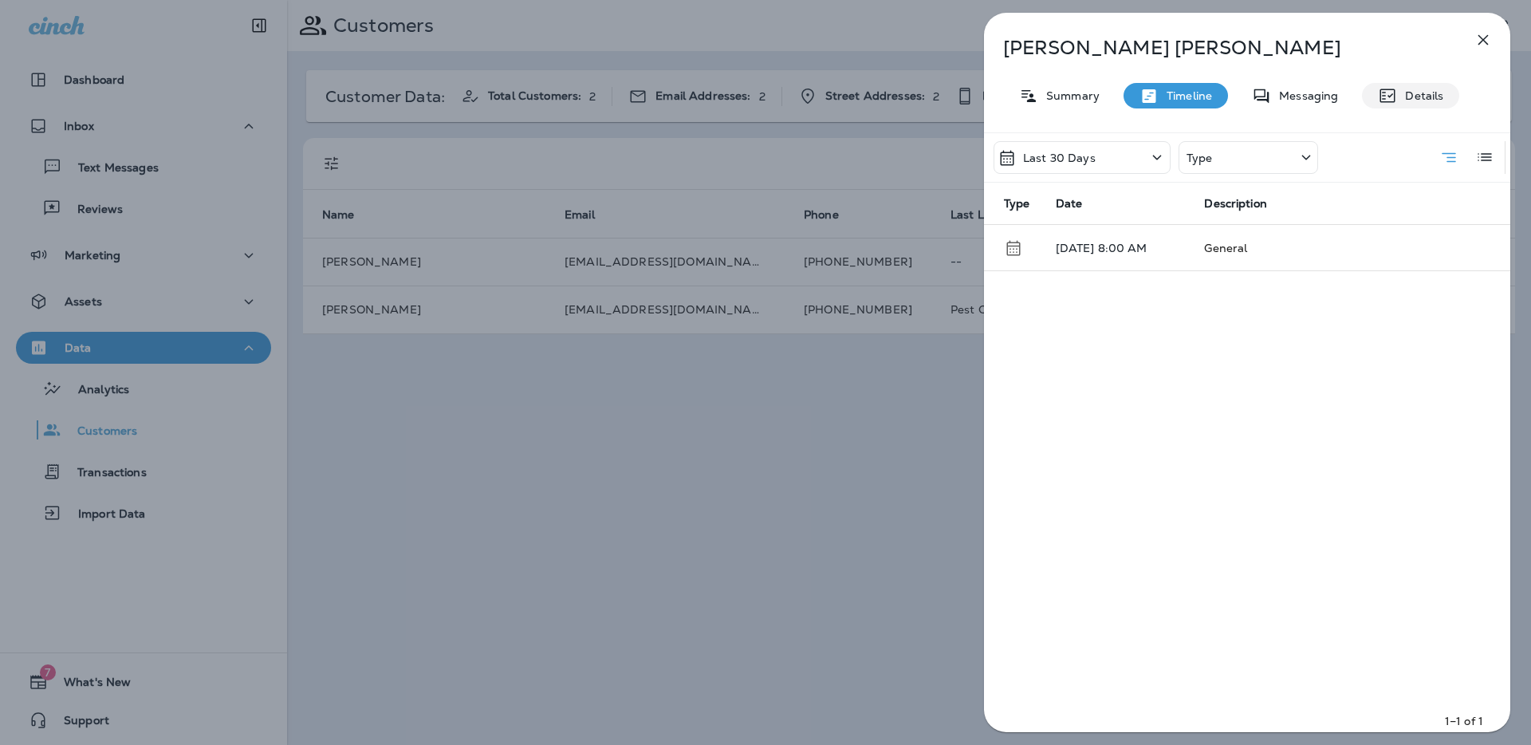
click at [1394, 98] on icon at bounding box center [1387, 95] width 19 height 19
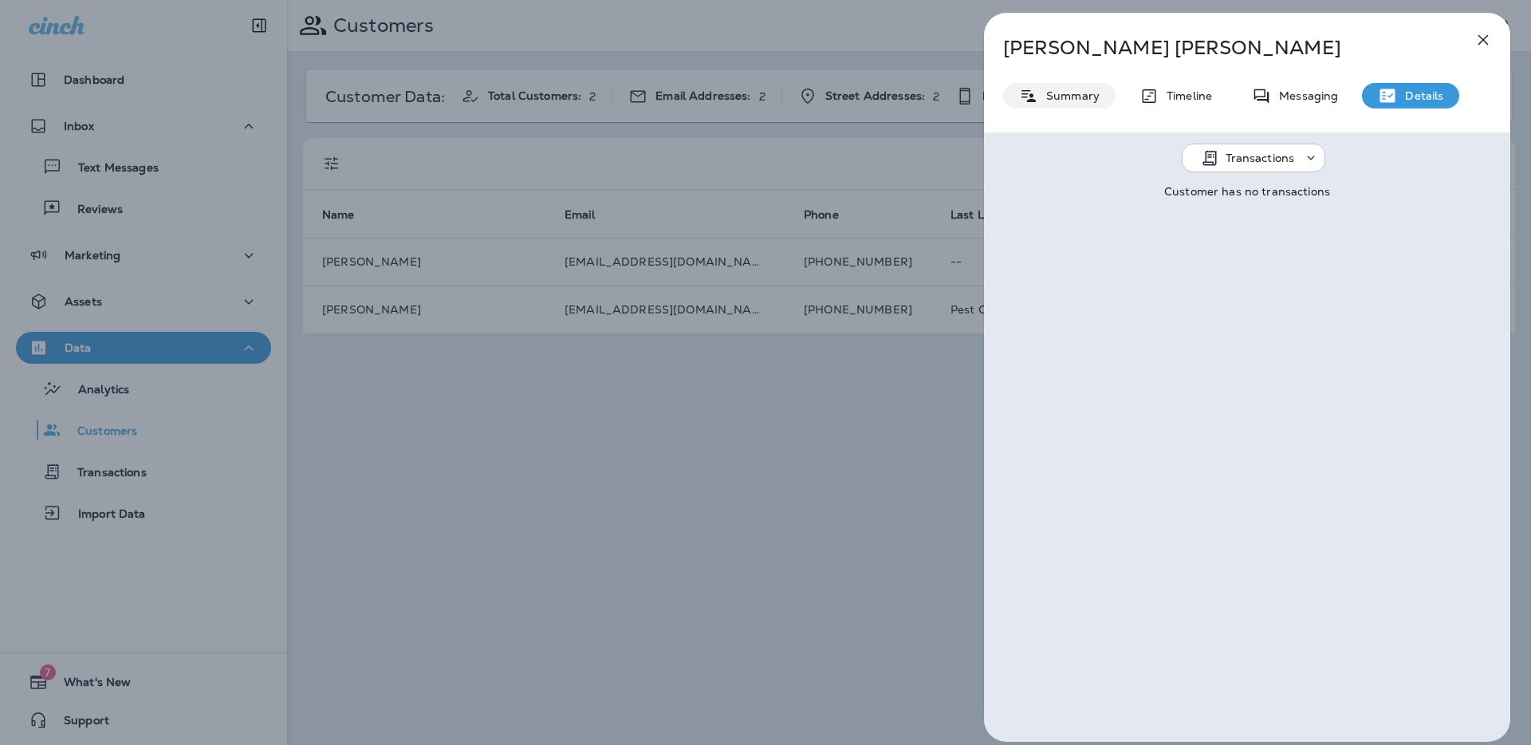
click at [1044, 100] on p "Summary" at bounding box center [1068, 95] width 61 height 13
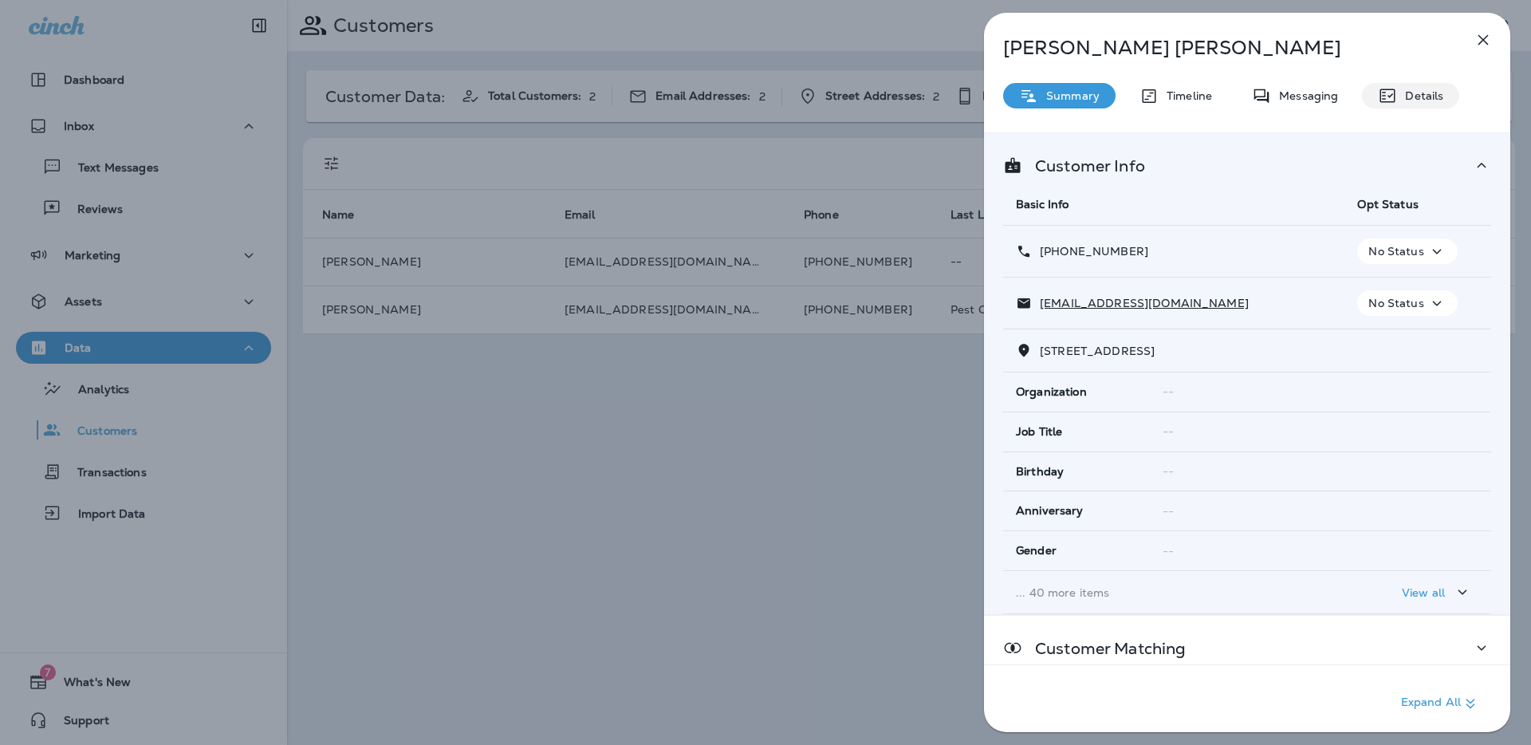
click at [1411, 96] on p "Details" at bounding box center [1420, 95] width 46 height 13
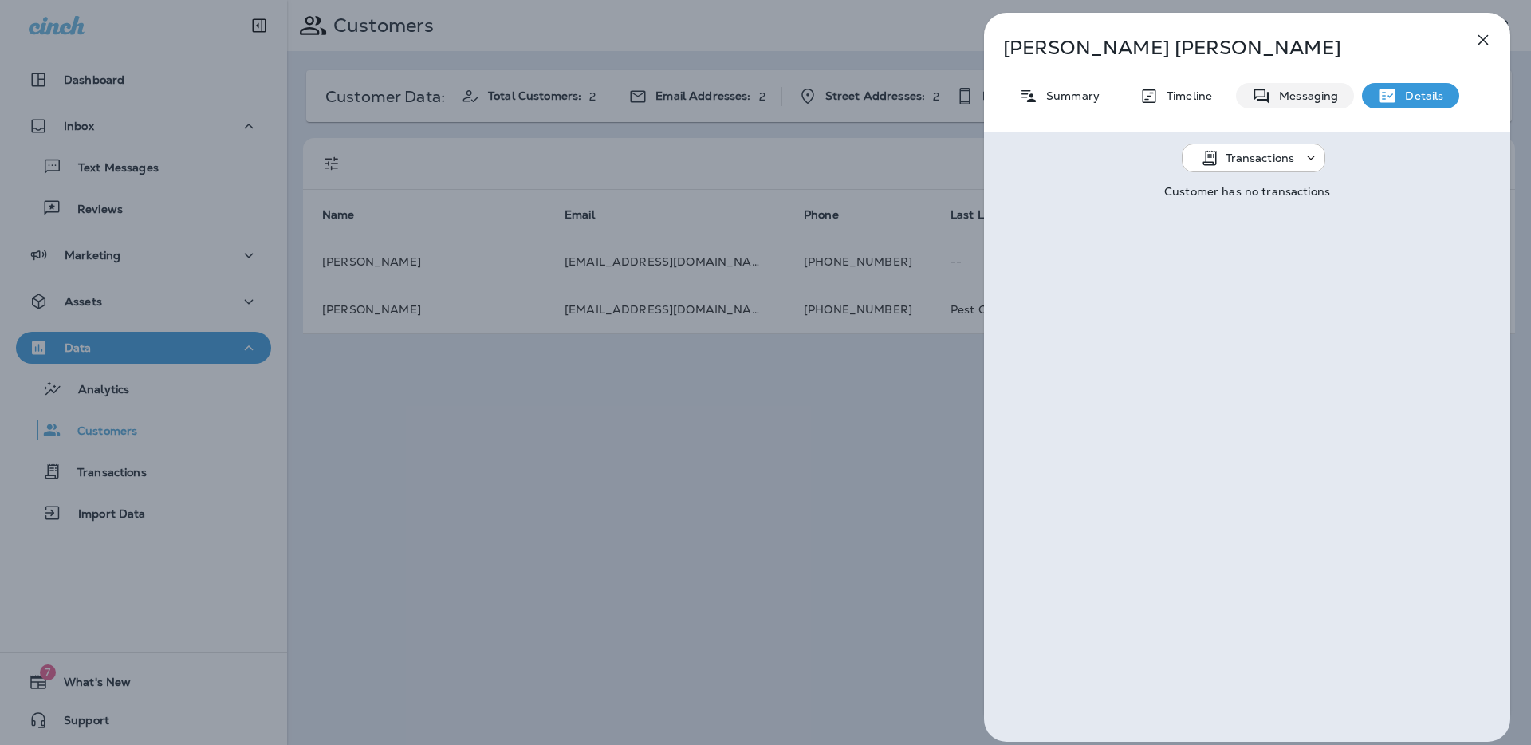
click at [1302, 102] on p "Messaging" at bounding box center [1304, 95] width 67 height 13
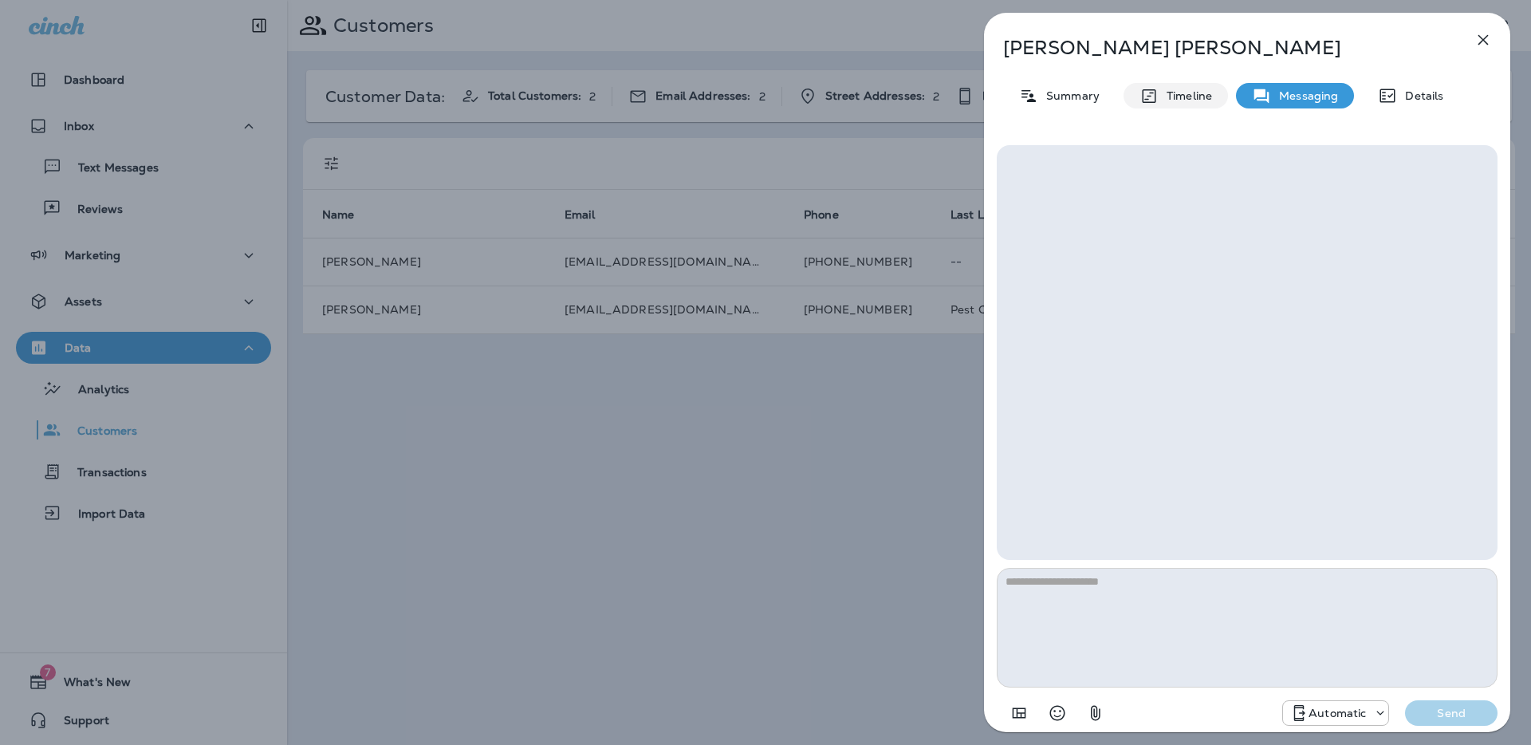
click at [1190, 94] on p "Timeline" at bounding box center [1184, 95] width 53 height 13
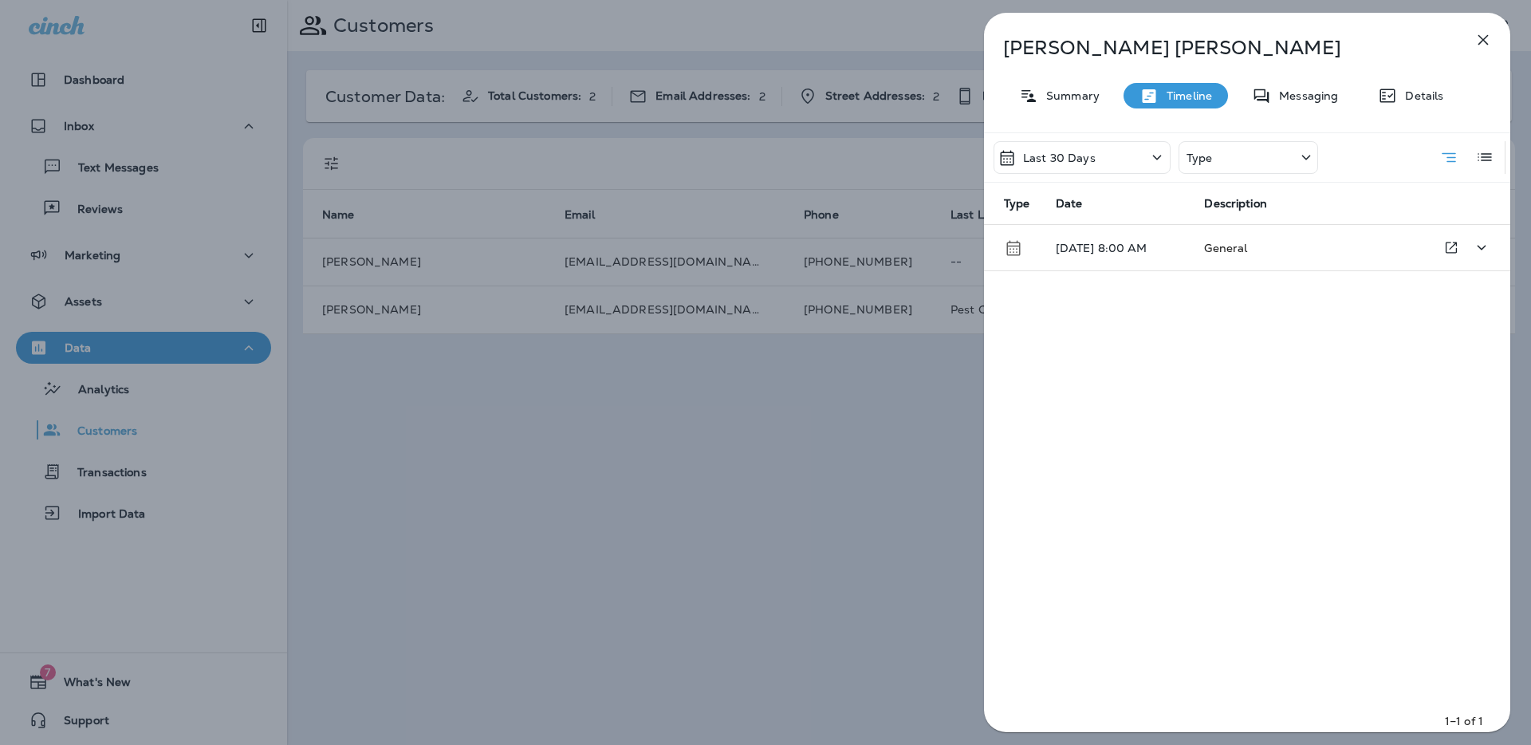
click at [1231, 251] on span "General" at bounding box center [1225, 248] width 43 height 14
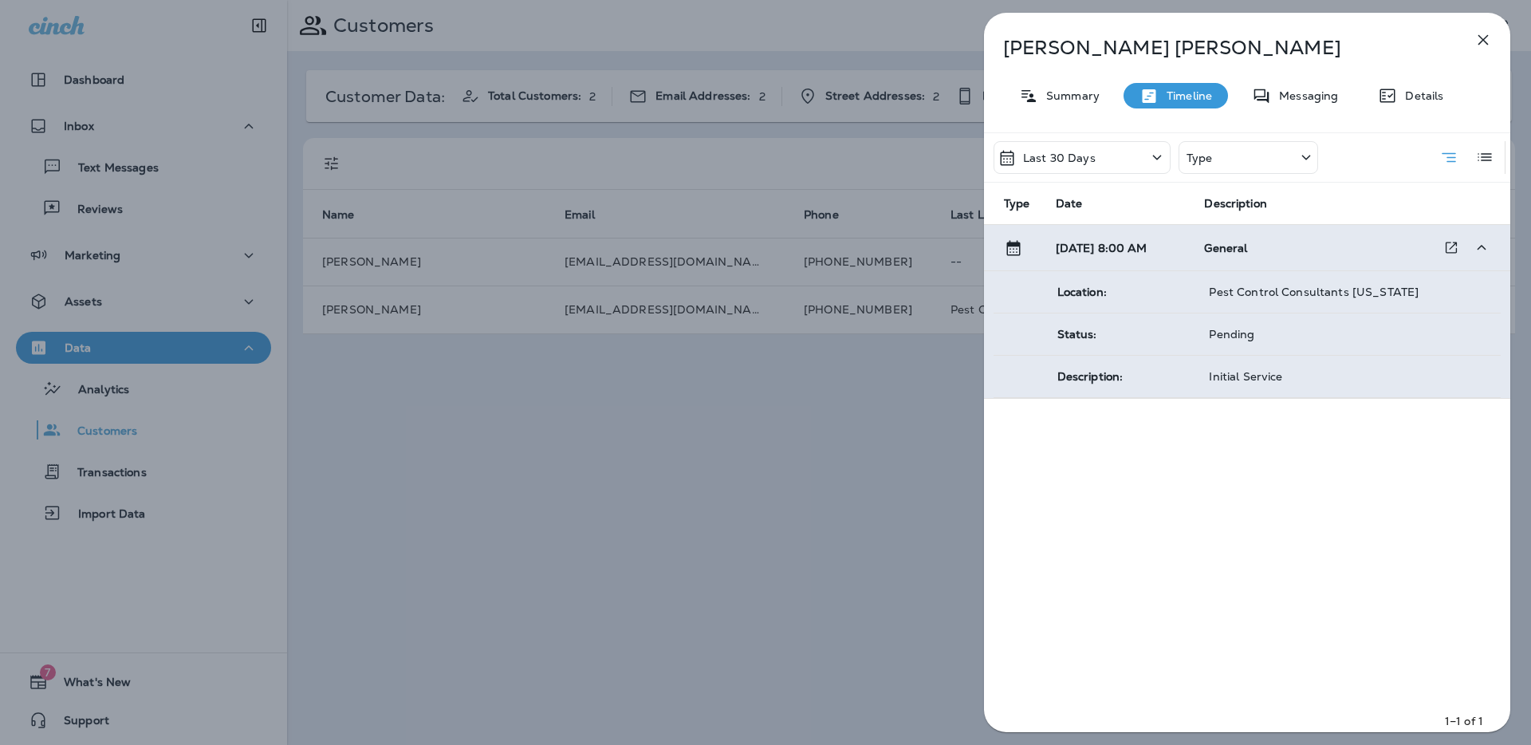
click at [1231, 251] on span "General" at bounding box center [1225, 248] width 43 height 14
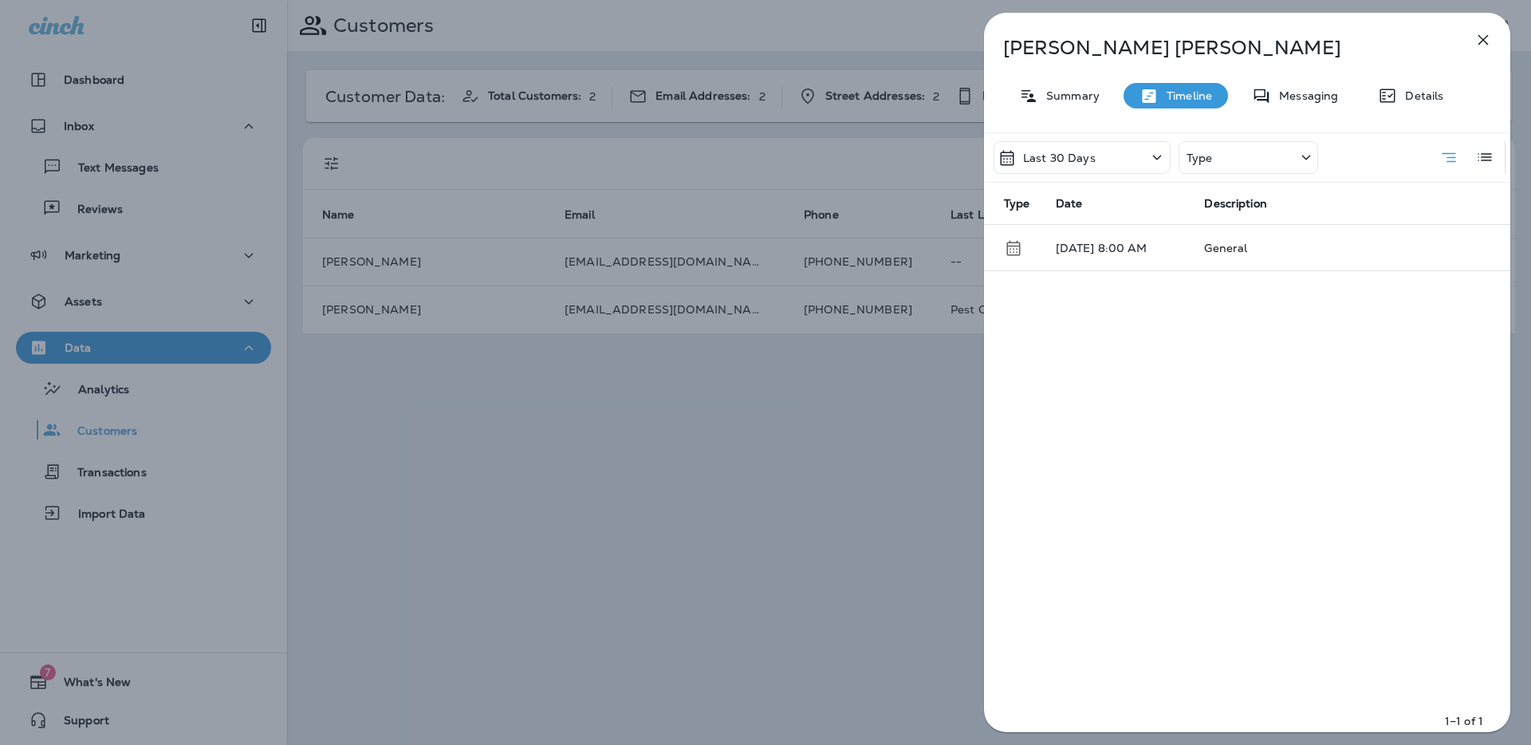
click at [1483, 36] on icon "button" at bounding box center [1482, 39] width 19 height 19
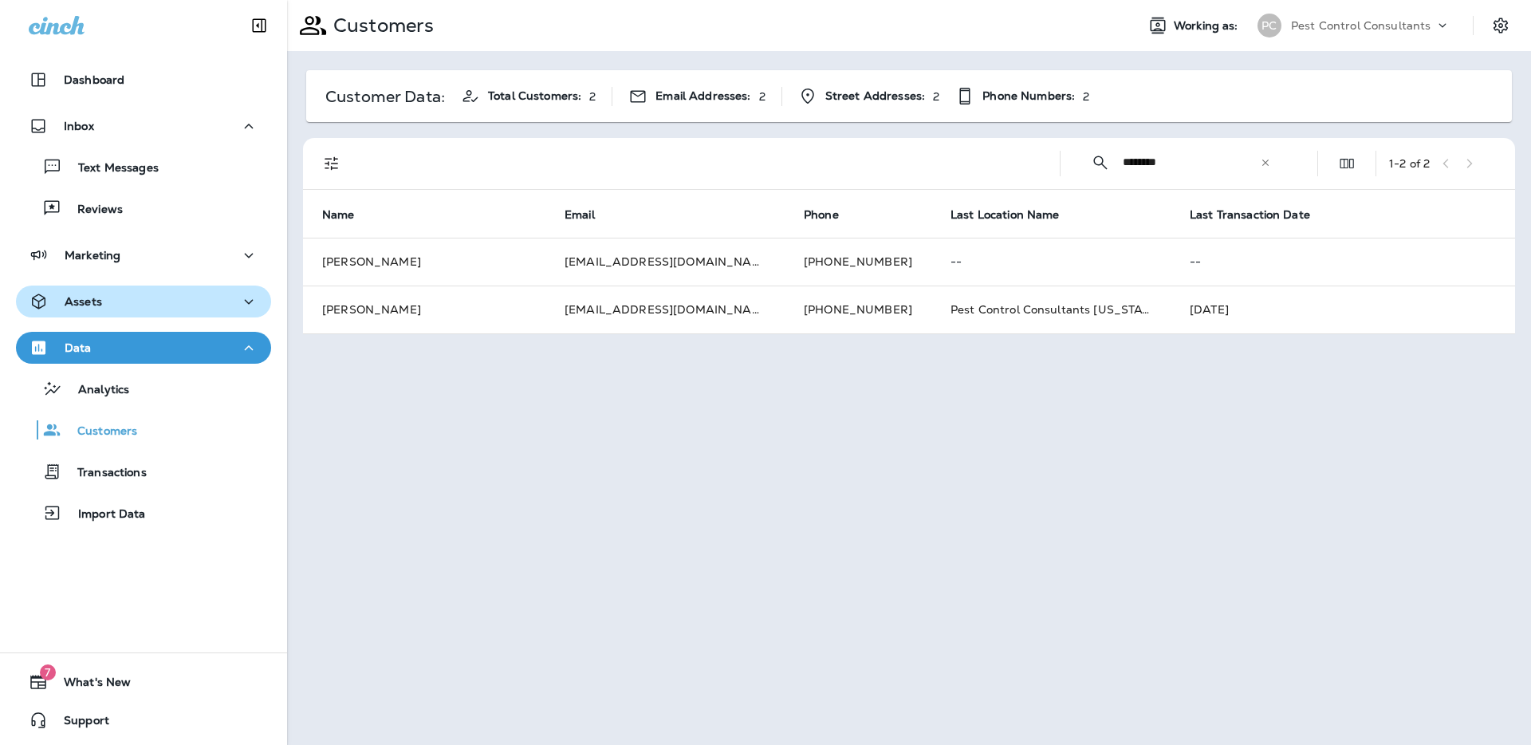
click at [231, 302] on div "Assets" at bounding box center [144, 302] width 230 height 20
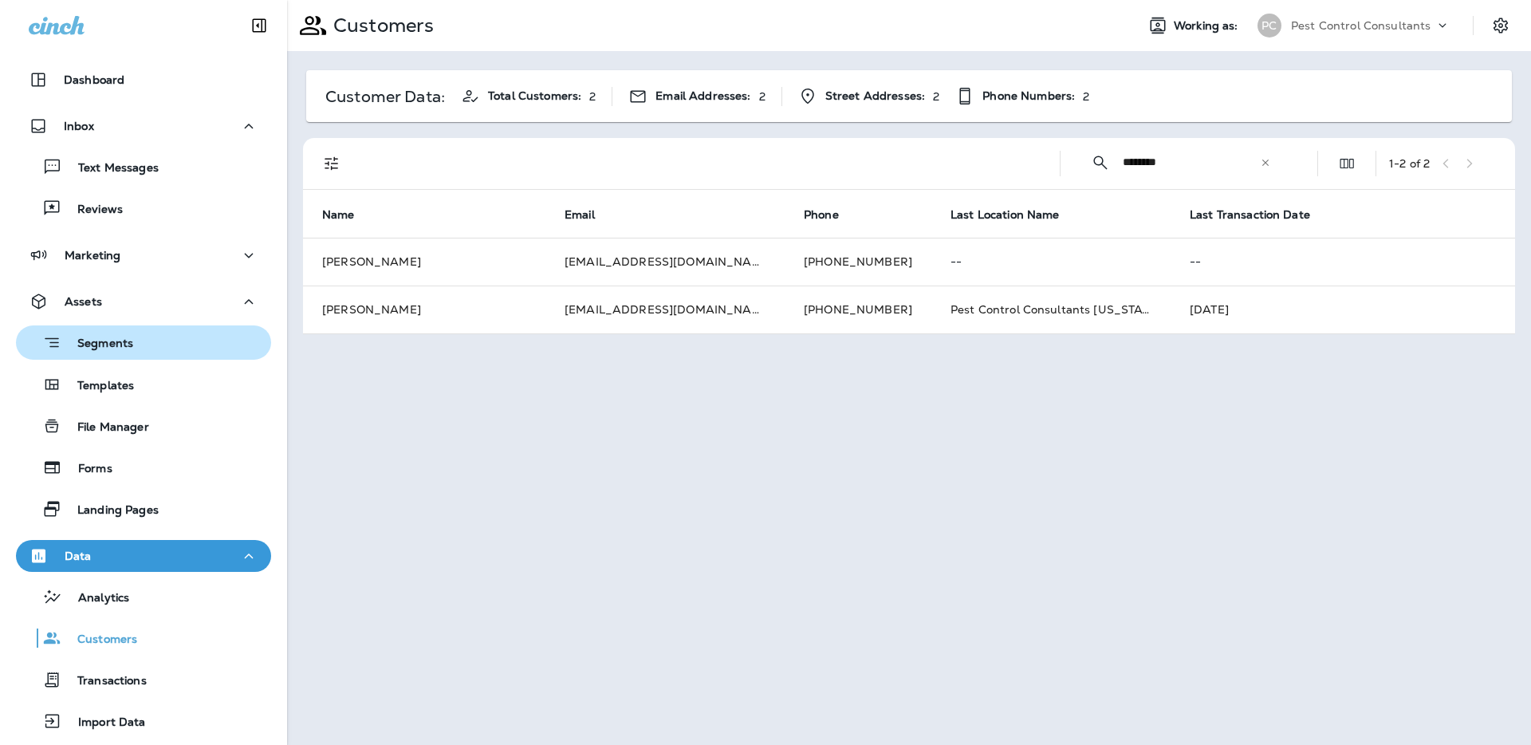
click at [195, 350] on div "Segments" at bounding box center [143, 342] width 242 height 25
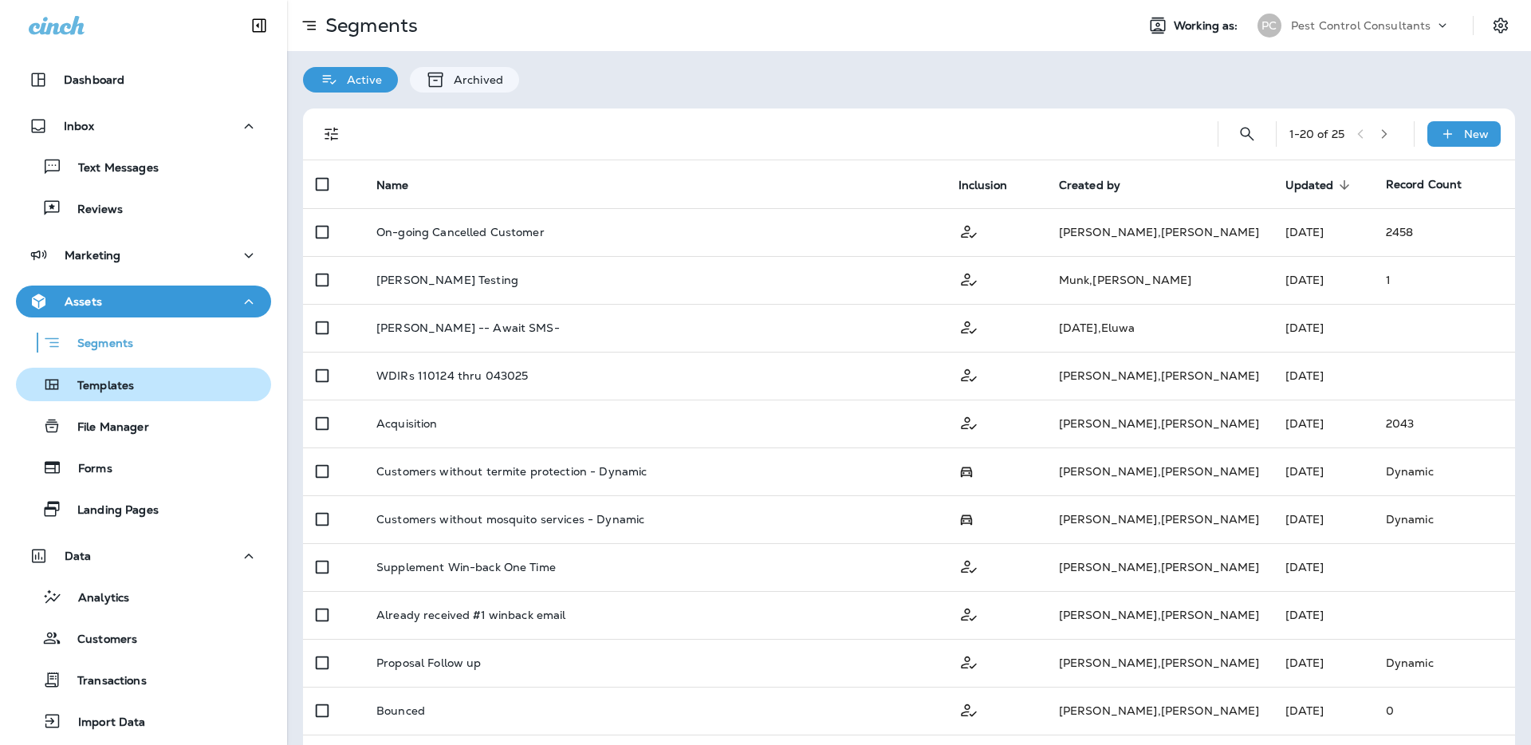
click at [202, 391] on div "Templates" at bounding box center [143, 384] width 242 height 24
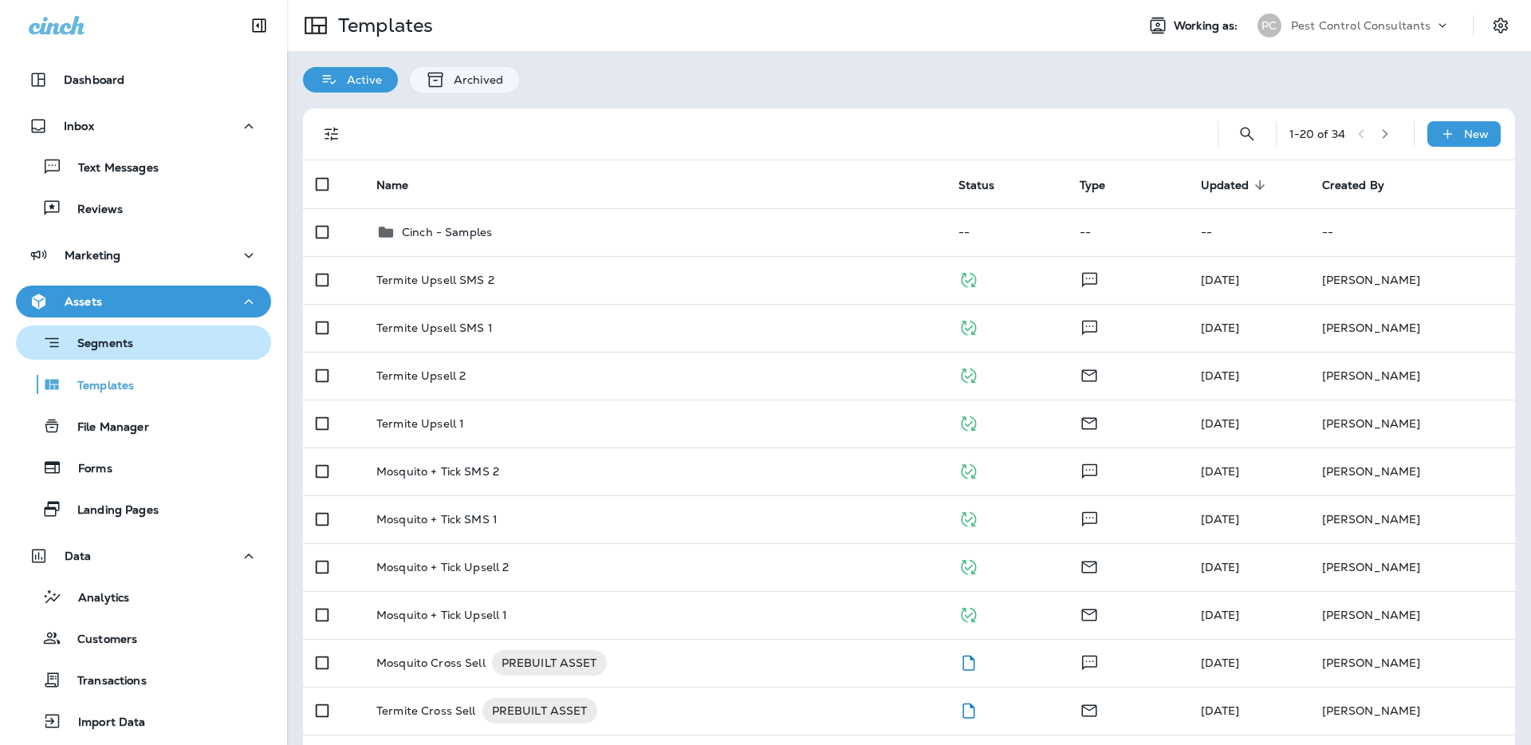
click at [207, 335] on div "Segments" at bounding box center [143, 342] width 242 height 25
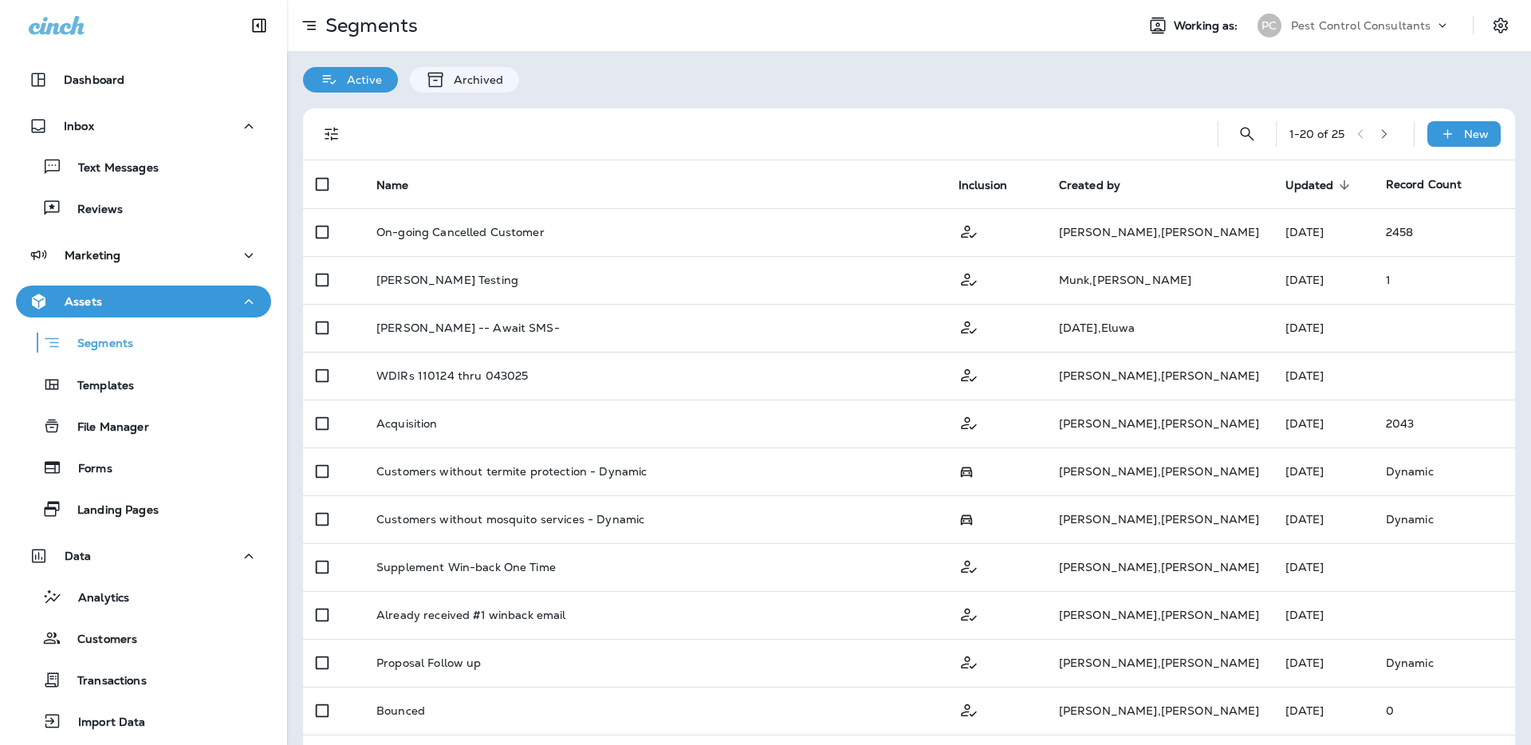
click at [244, 297] on icon "button" at bounding box center [248, 302] width 19 height 20
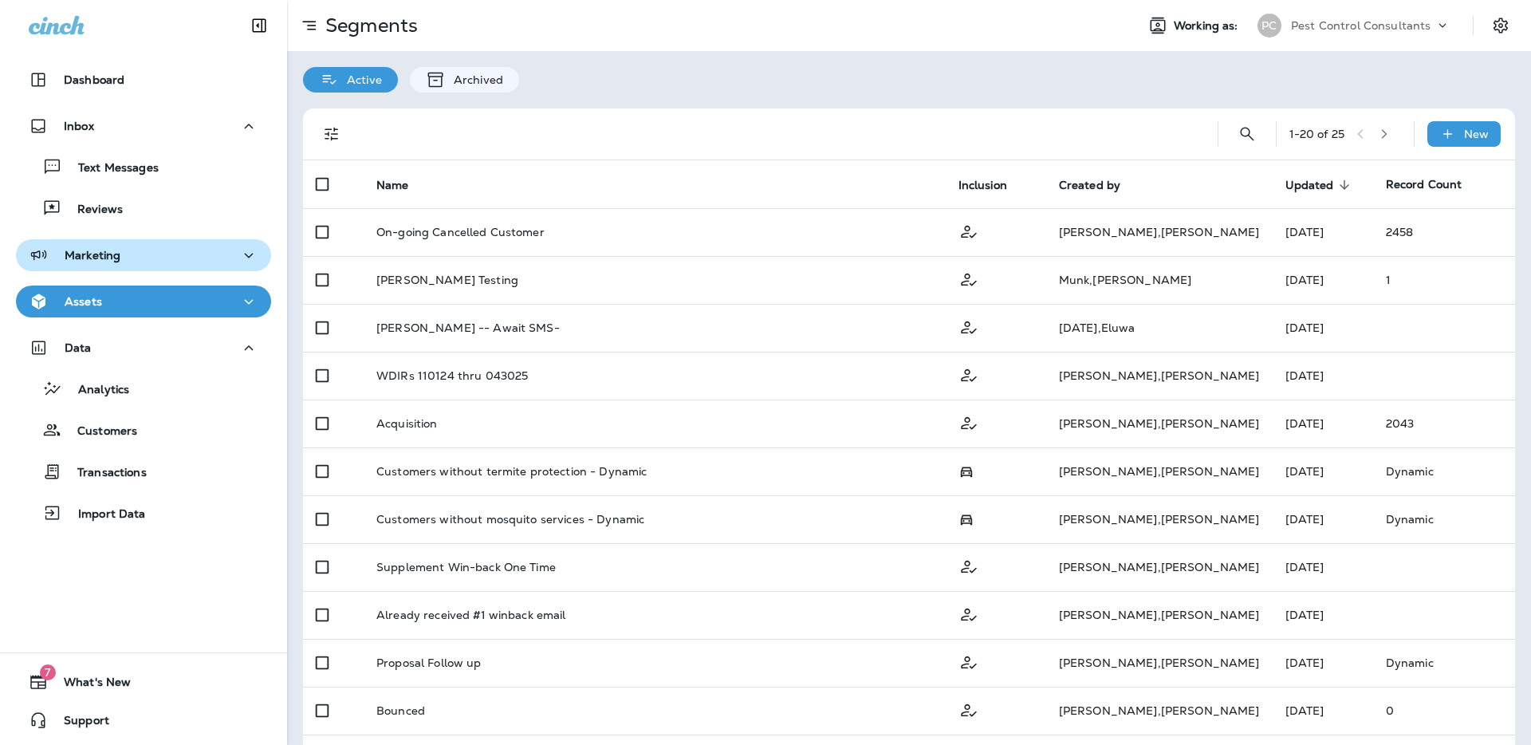
click at [250, 248] on icon "button" at bounding box center [248, 256] width 19 height 20
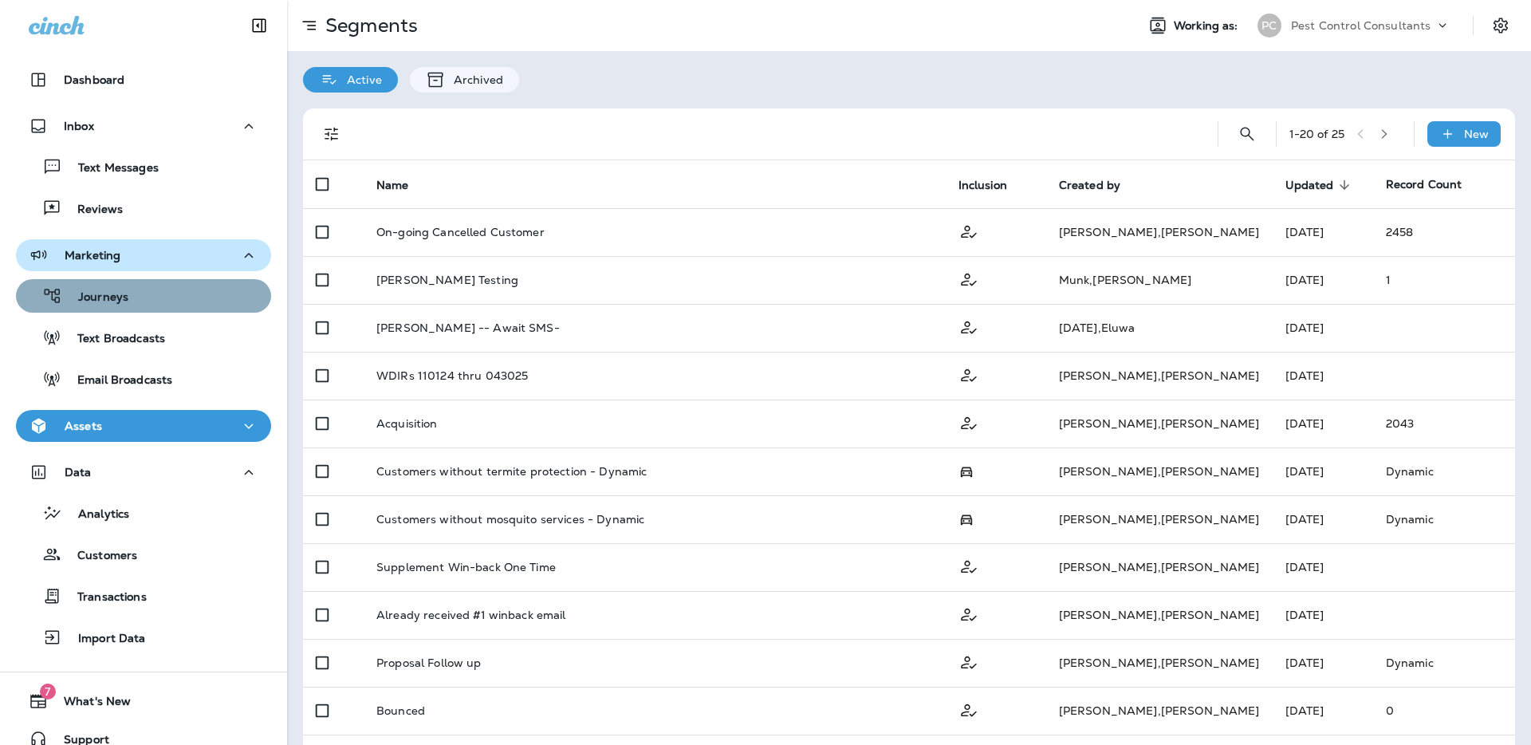
click at [214, 289] on div "Journeys" at bounding box center [143, 296] width 242 height 24
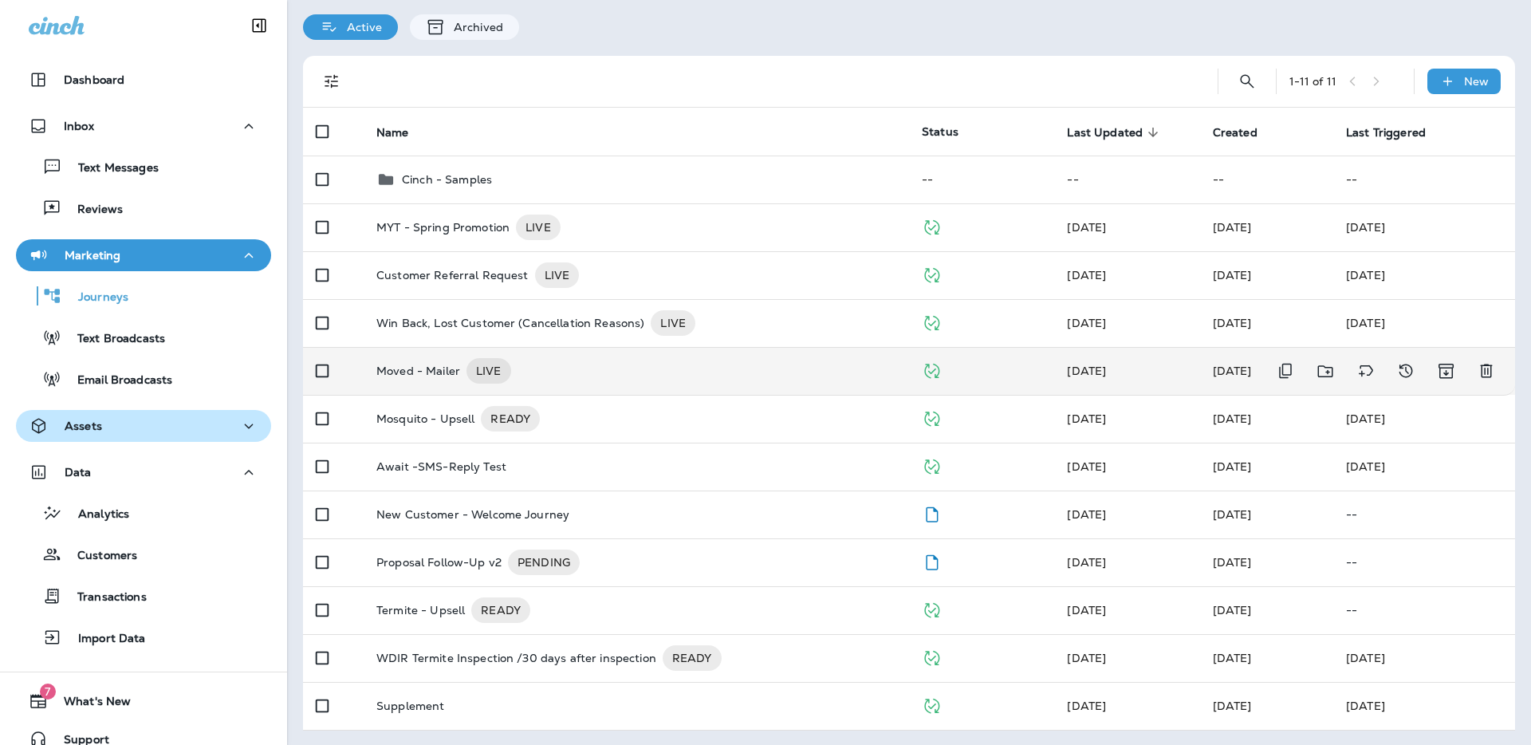
scroll to position [53, 0]
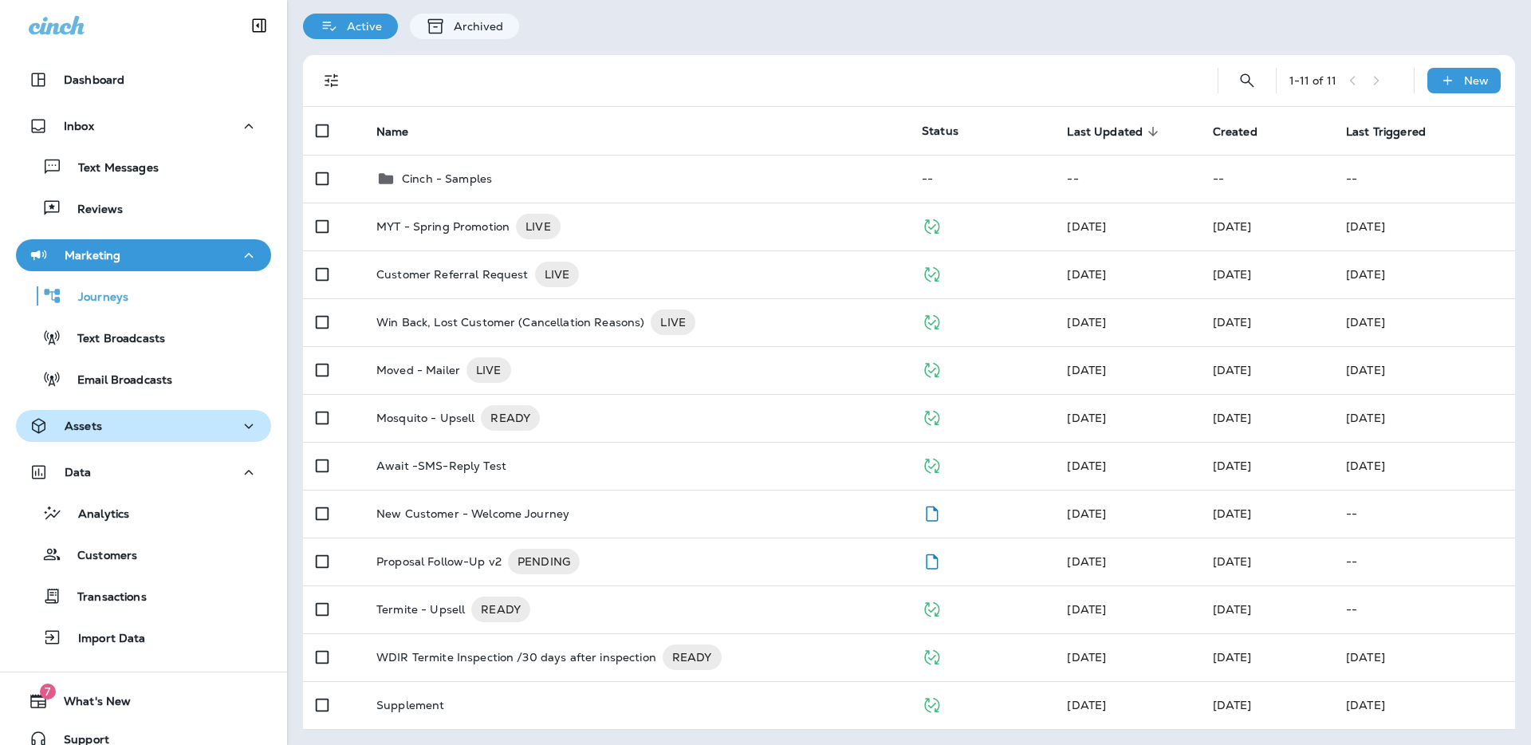
click at [588, 111] on th "Name" at bounding box center [636, 131] width 545 height 48
click at [691, 33] on div "Active Archived" at bounding box center [909, 18] width 1244 height 41
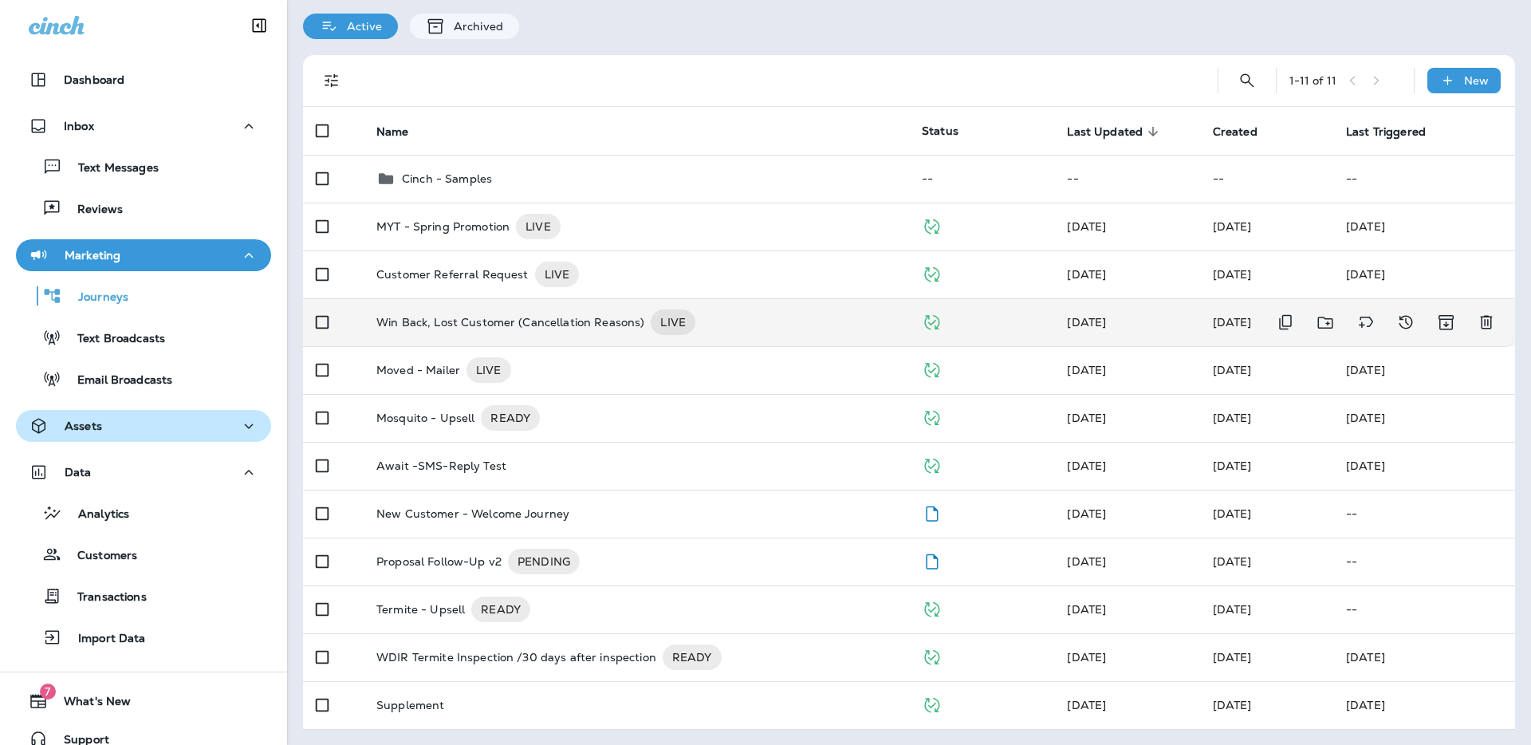
click at [478, 325] on p "Win Back, Lost Customer (Cancellation Reasons)" at bounding box center [510, 322] width 268 height 26
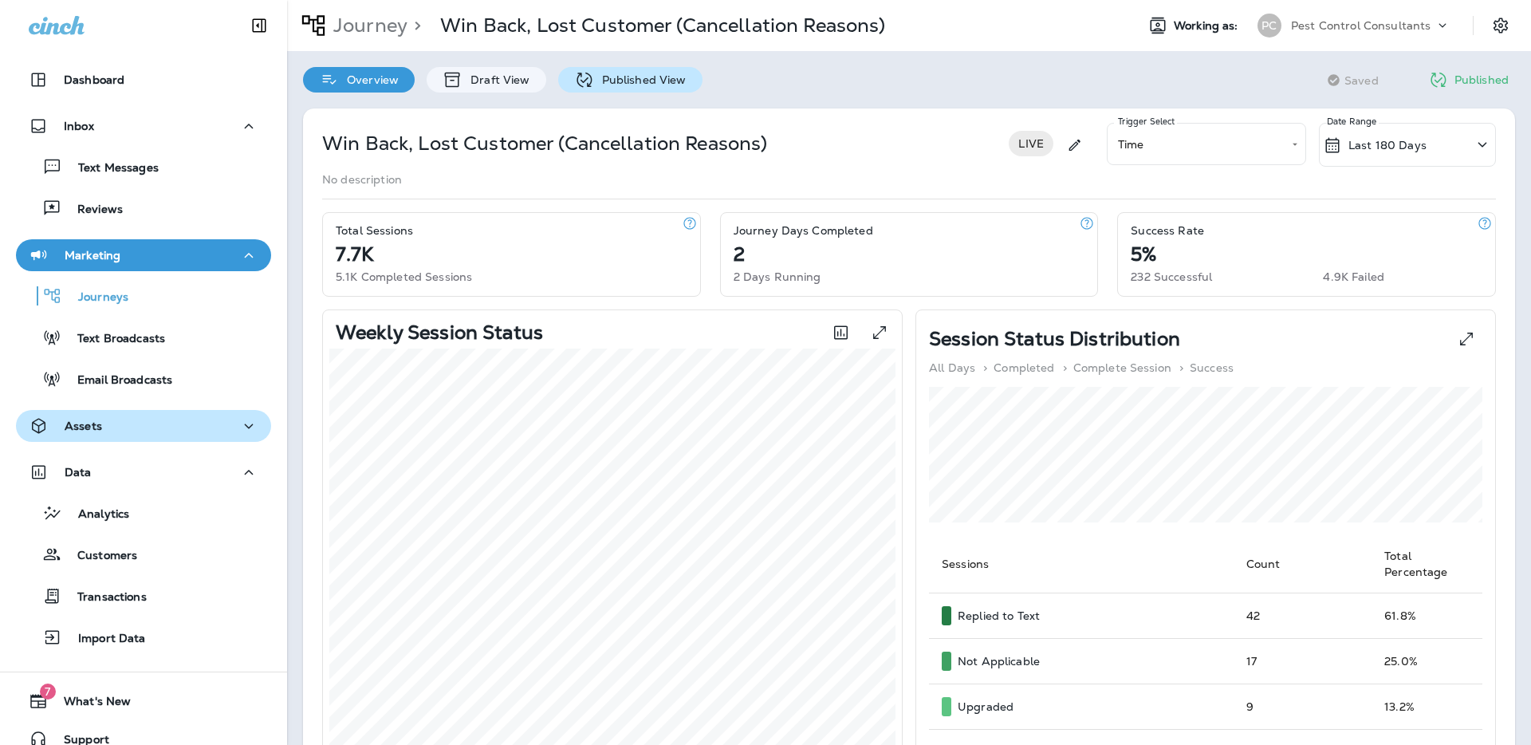
click at [675, 87] on div "Published View" at bounding box center [630, 80] width 144 height 26
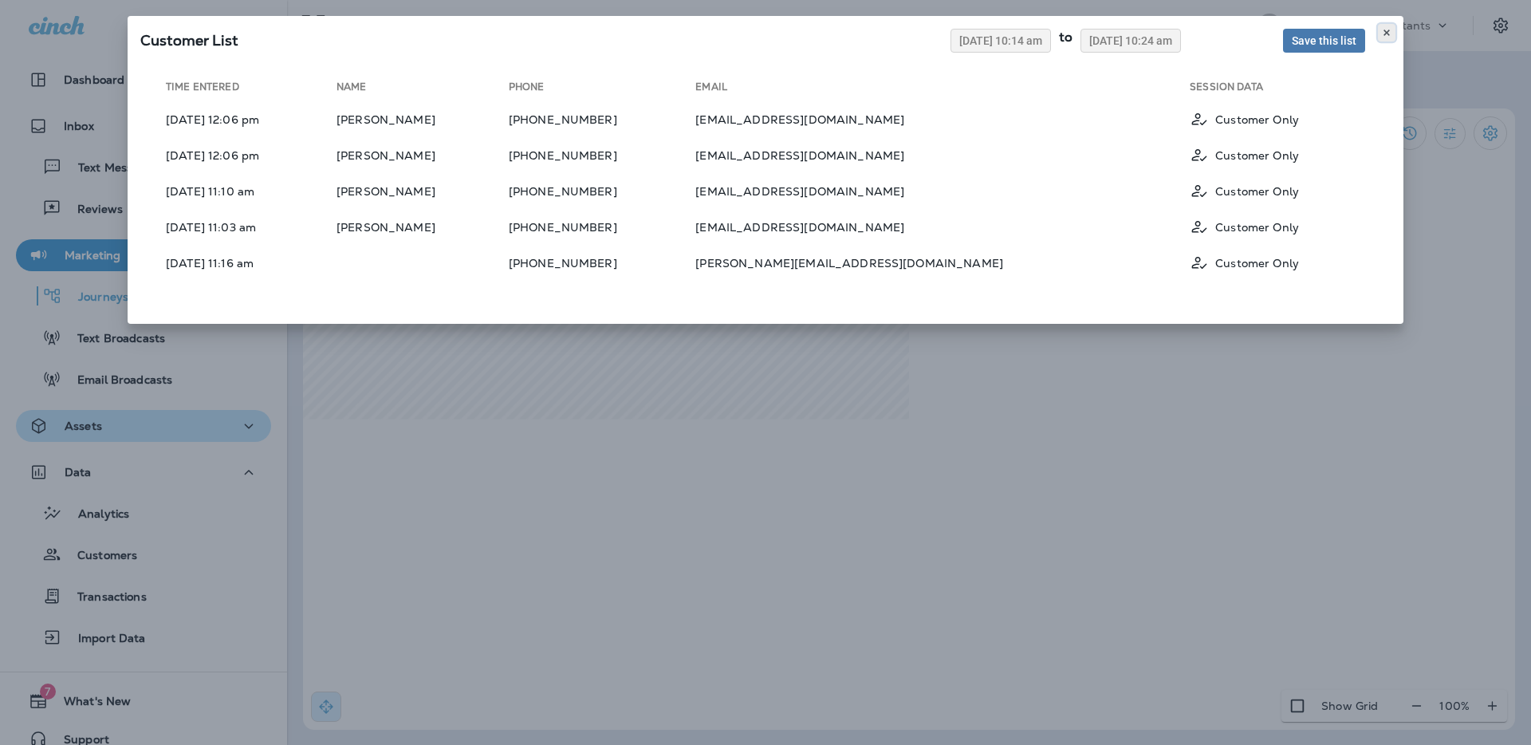
click at [1386, 33] on icon at bounding box center [1387, 33] width 10 height 10
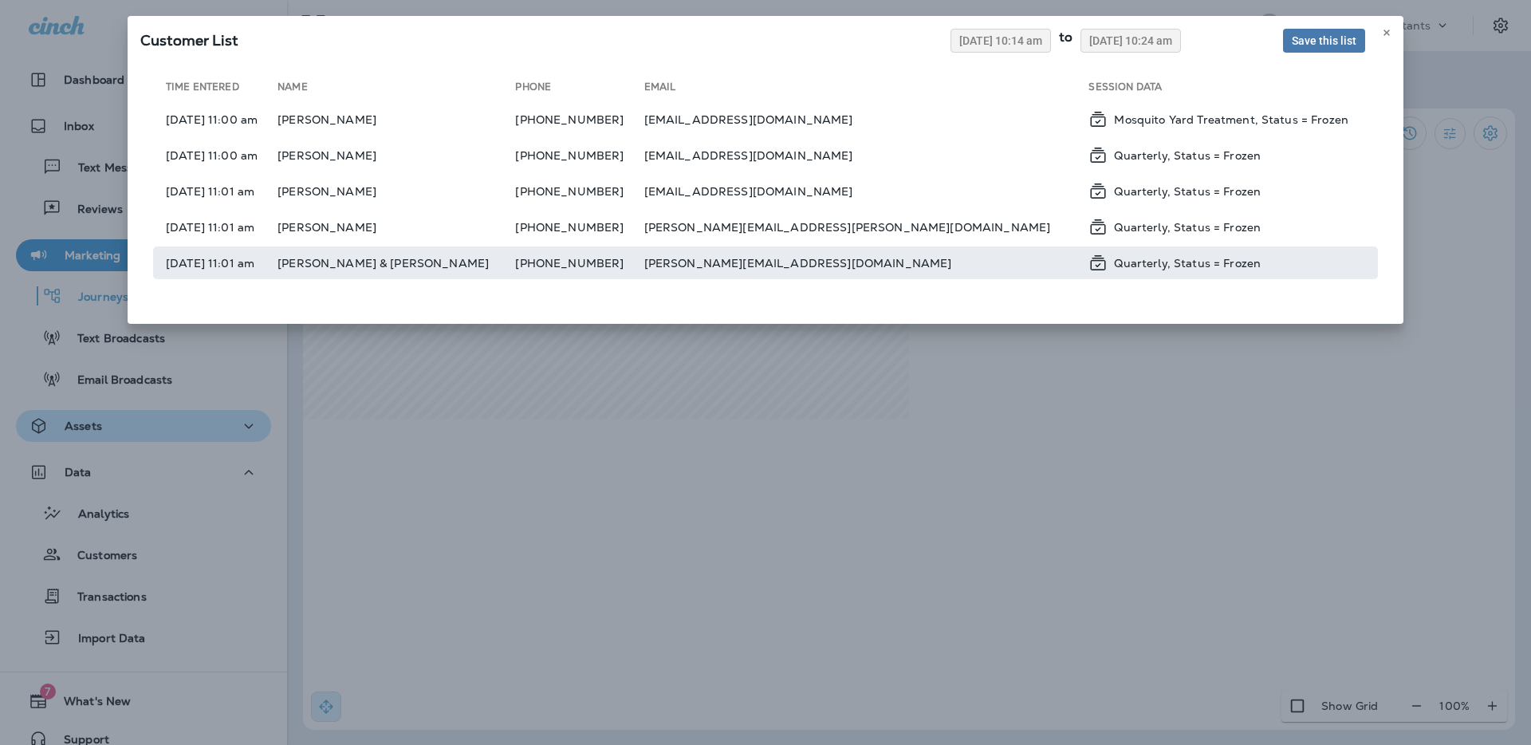
click at [486, 258] on td "[PERSON_NAME] & [PERSON_NAME]" at bounding box center [396, 262] width 238 height 33
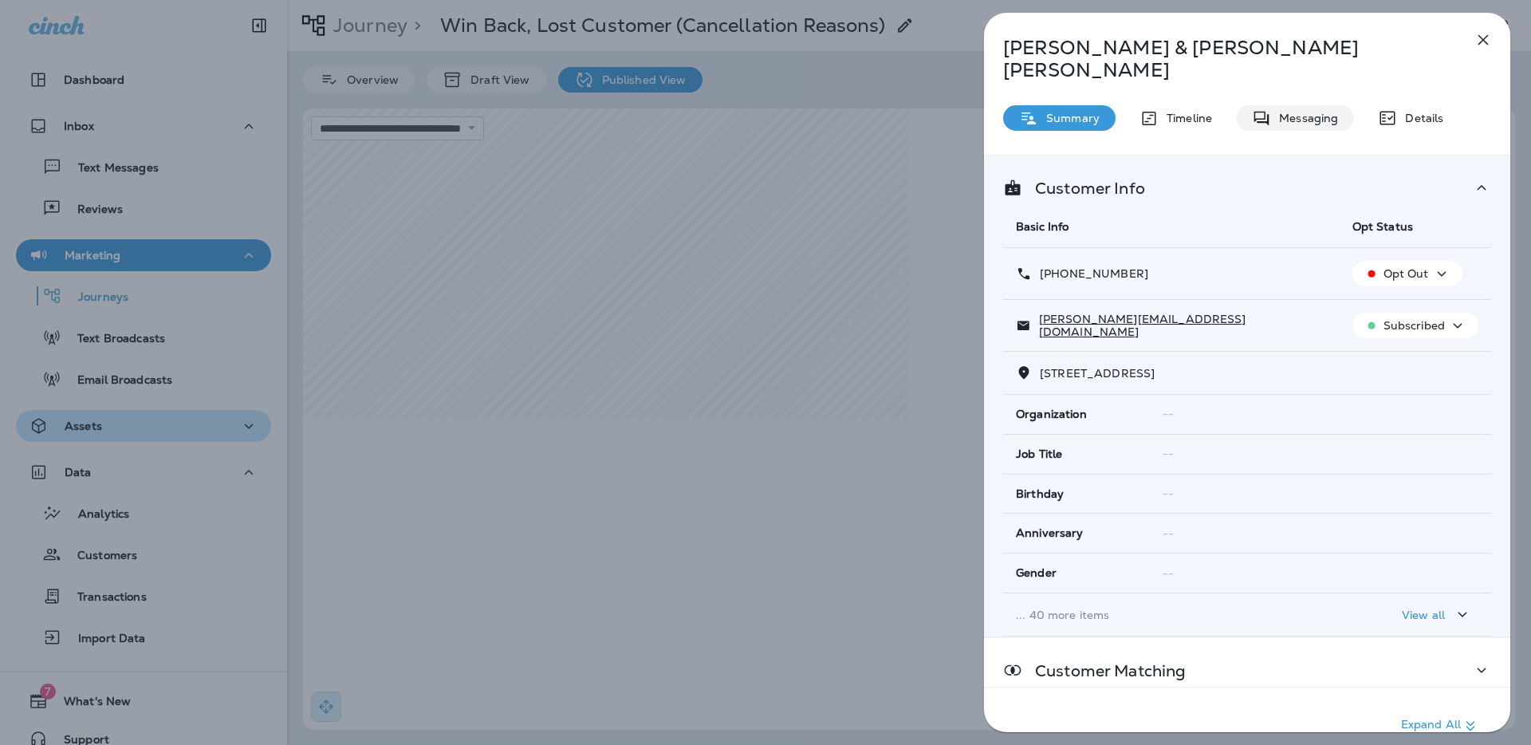
click at [1296, 112] on p "Messaging" at bounding box center [1304, 118] width 67 height 13
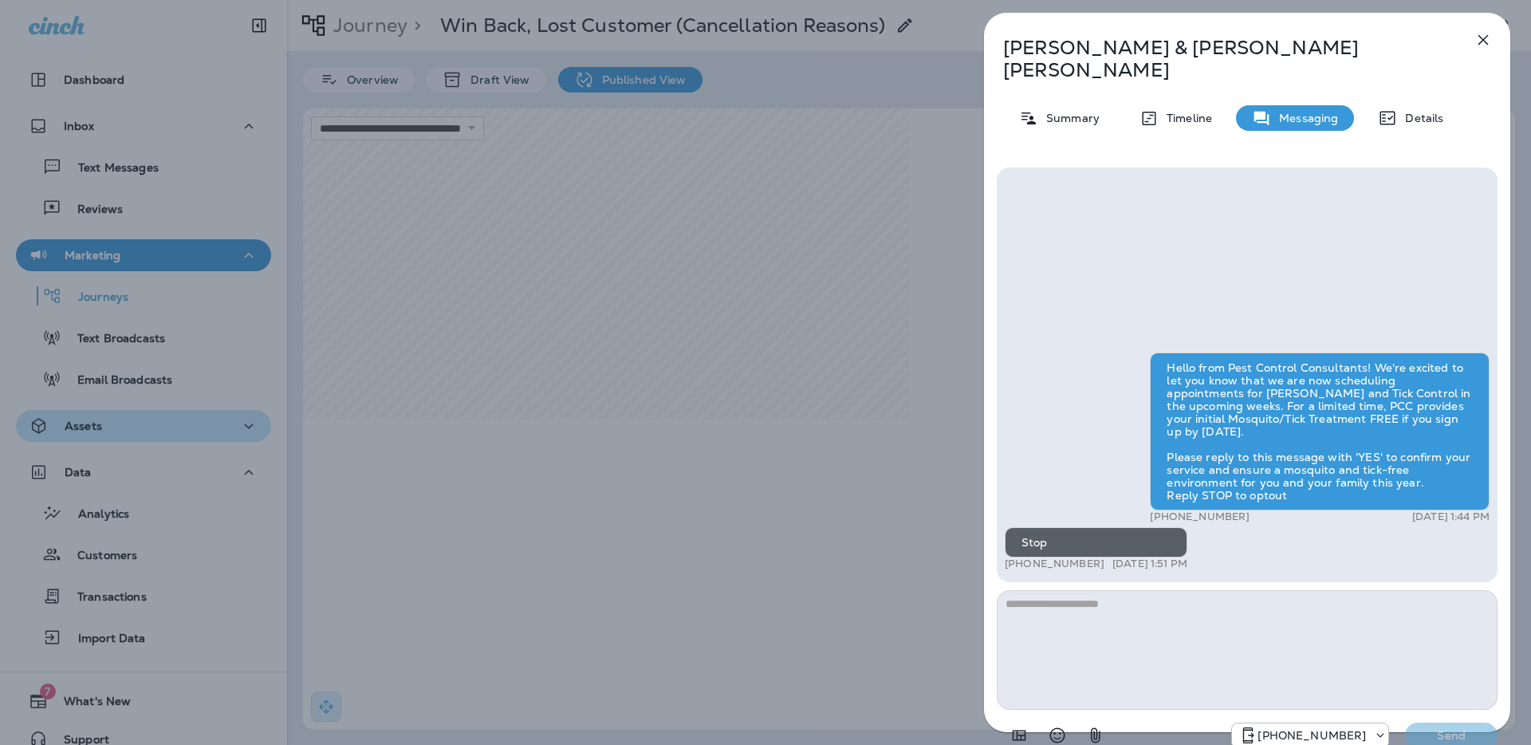
click at [1486, 36] on icon "button" at bounding box center [1483, 40] width 10 height 10
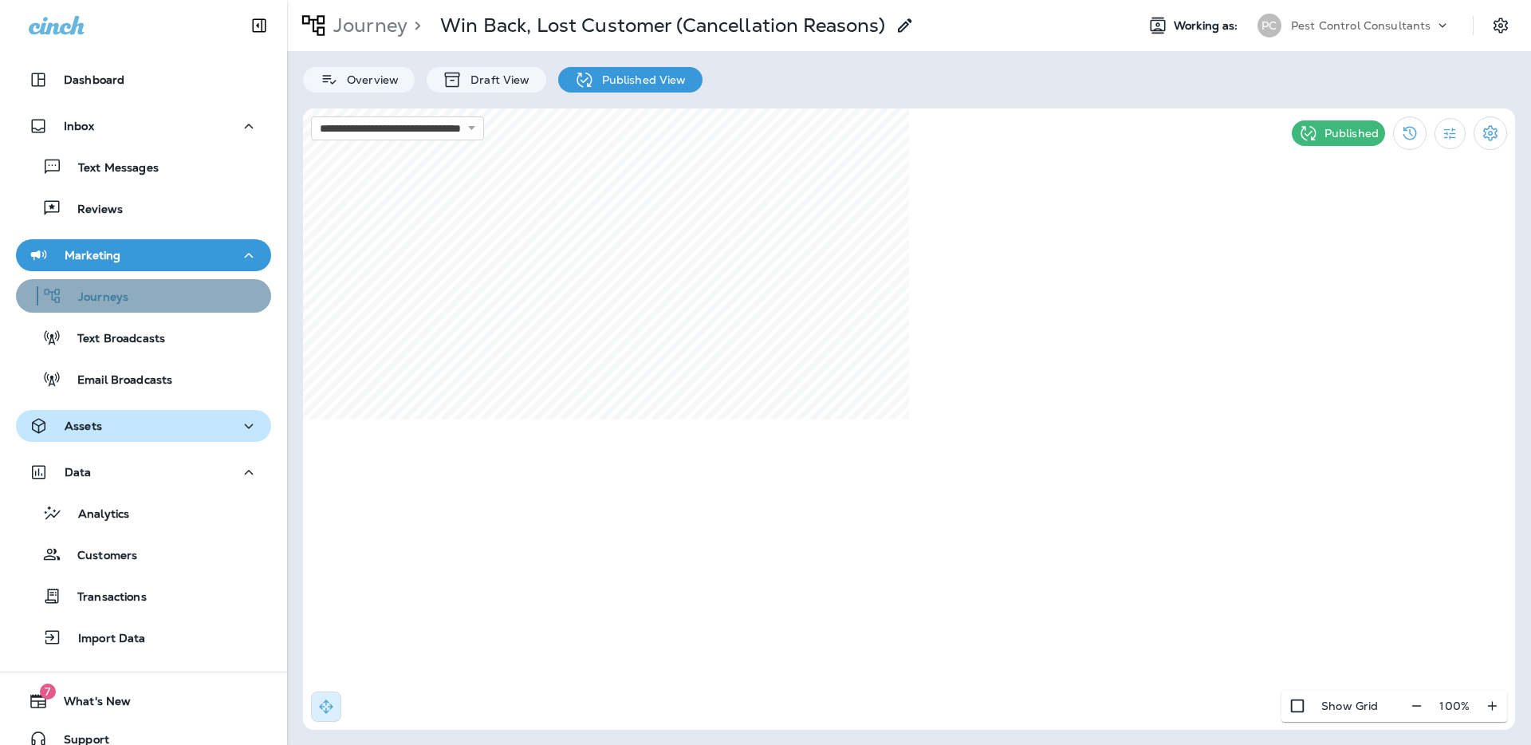
click at [170, 300] on div "Journeys" at bounding box center [143, 296] width 242 height 24
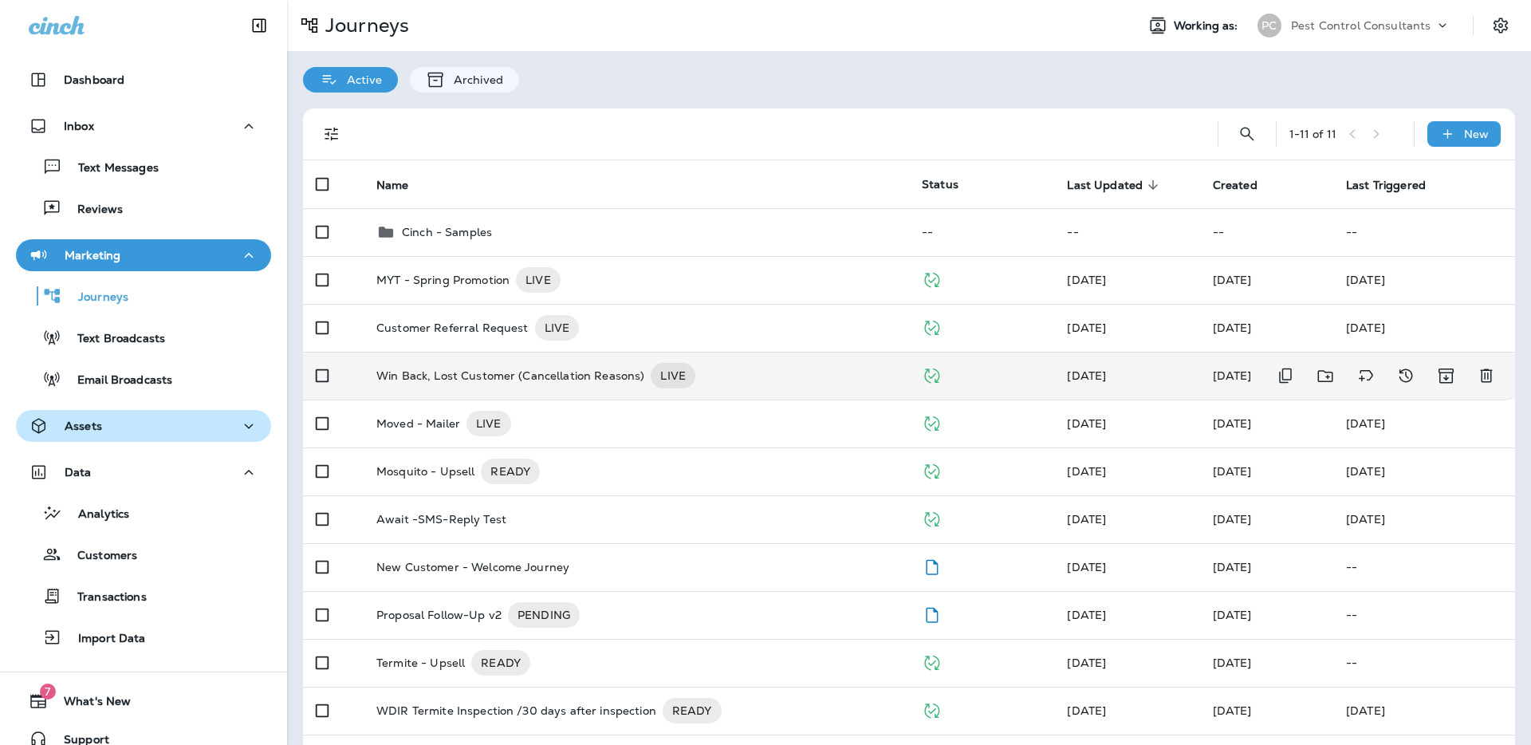
click at [451, 379] on p "Win Back, Lost Customer (Cancellation Reasons)" at bounding box center [510, 376] width 268 height 26
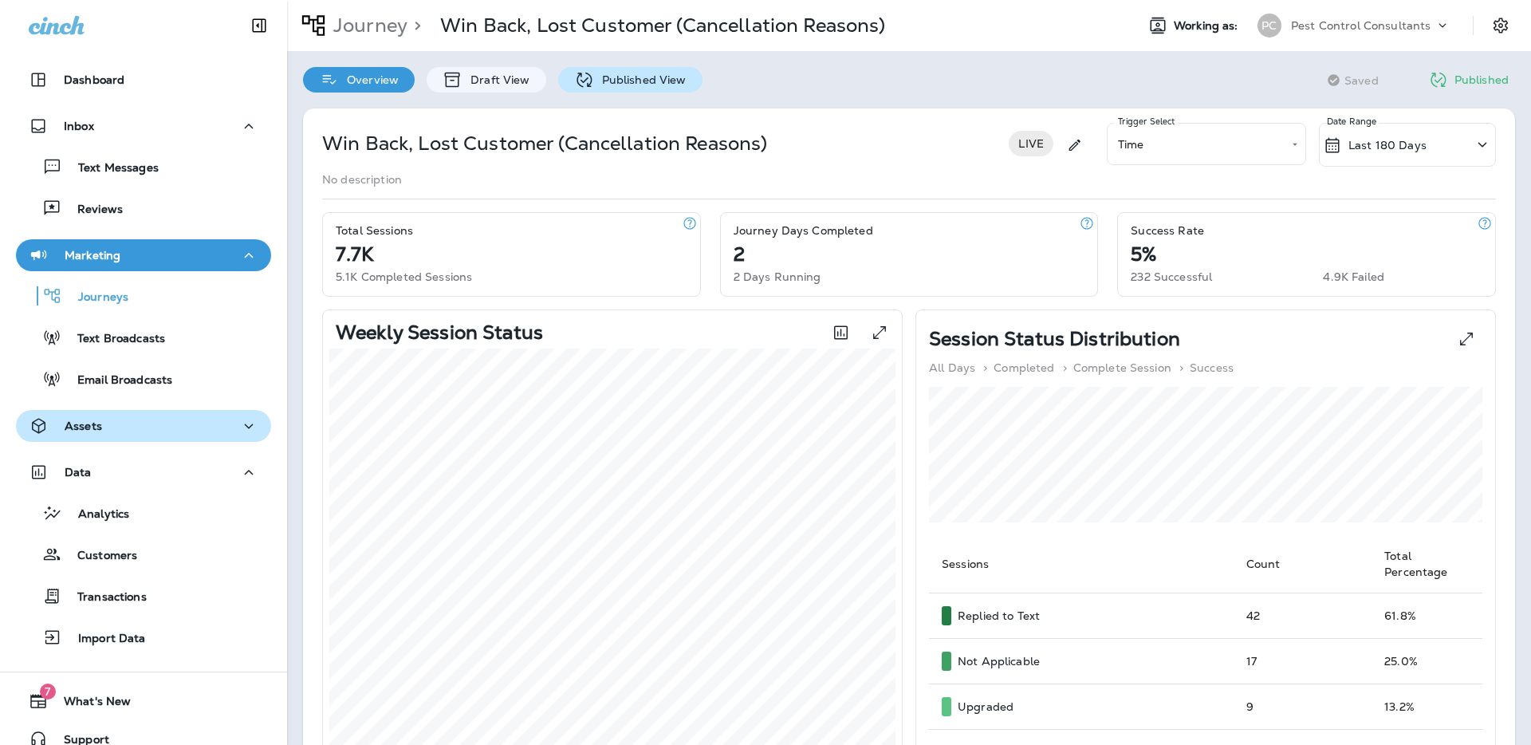
click at [622, 86] on p "Published View" at bounding box center [640, 79] width 92 height 13
